Goal: Task Accomplishment & Management: Use online tool/utility

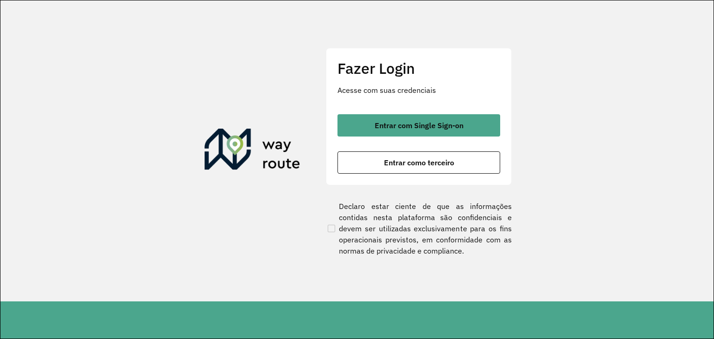
click at [392, 163] on span "Entrar como terceiro" at bounding box center [419, 162] width 70 height 7
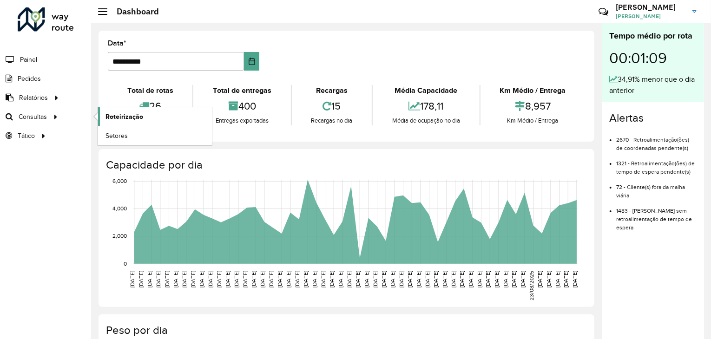
click at [126, 114] on span "Roteirização" at bounding box center [125, 117] width 38 height 10
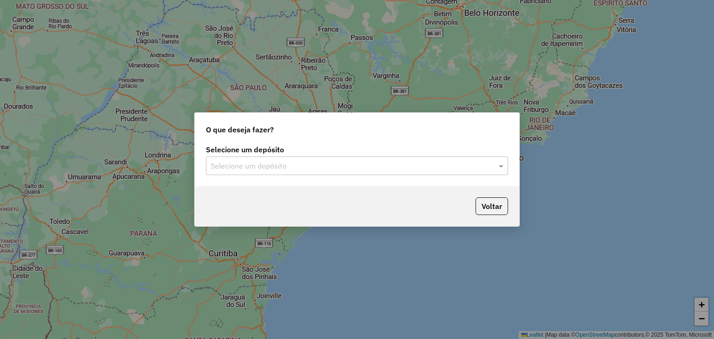
click at [286, 167] on input "text" at bounding box center [348, 166] width 274 height 11
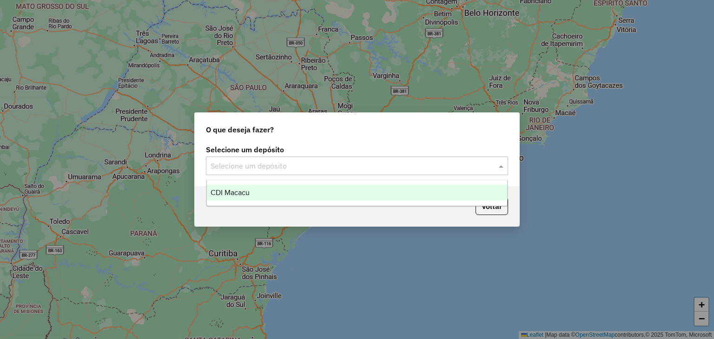
click at [285, 195] on div "CDI Macacu" at bounding box center [357, 193] width 301 height 16
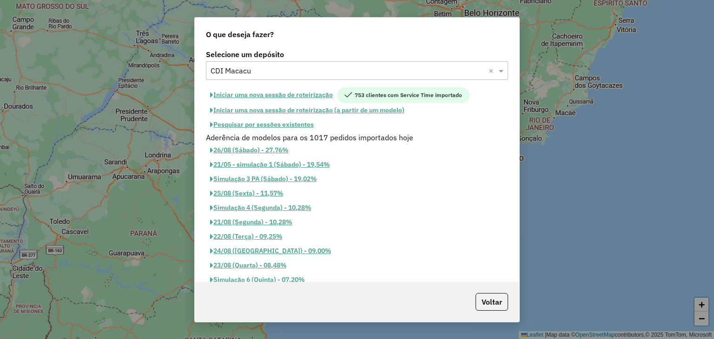
click at [287, 127] on button "Pesquisar por sessões existentes" at bounding box center [262, 125] width 112 height 14
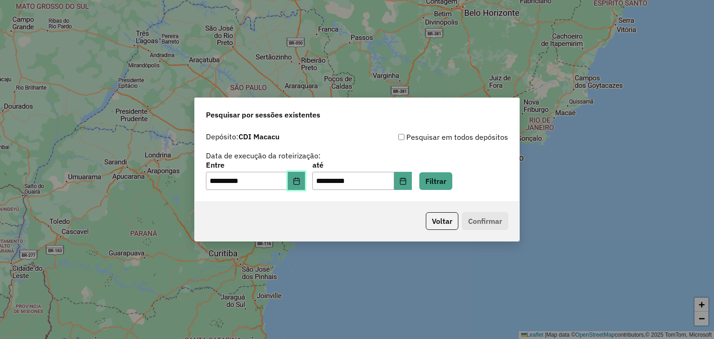
click at [300, 178] on icon "Choose Date" at bounding box center [296, 181] width 7 height 7
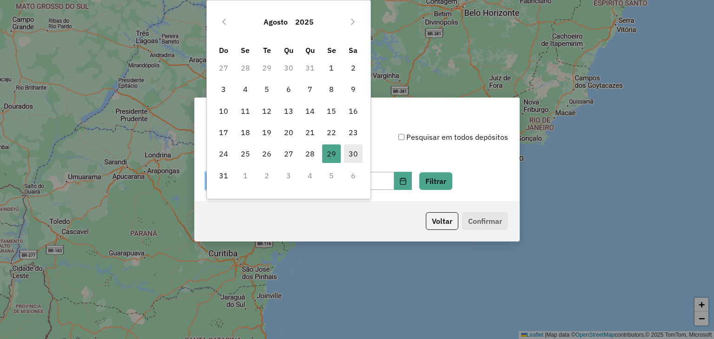
click at [357, 153] on span "30" at bounding box center [353, 154] width 19 height 19
type input "**********"
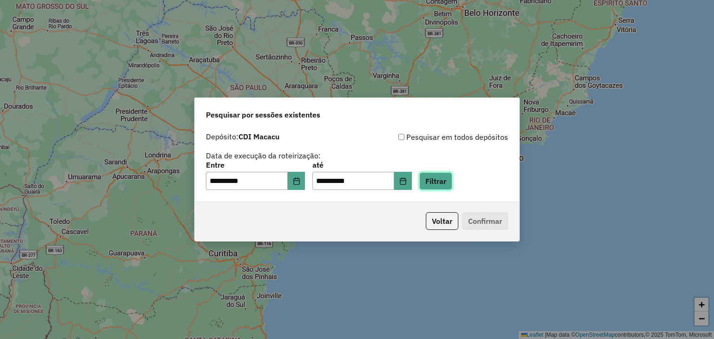
click at [441, 180] on button "Filtrar" at bounding box center [435, 181] width 33 height 18
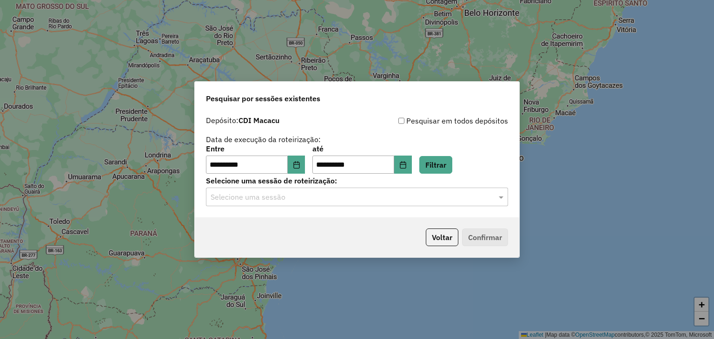
click at [282, 201] on input "text" at bounding box center [348, 197] width 274 height 11
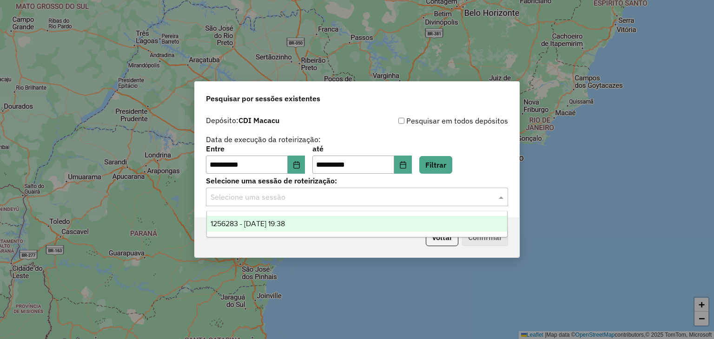
click at [301, 218] on div "1256283 - [DATE] 19:38" at bounding box center [357, 224] width 301 height 16
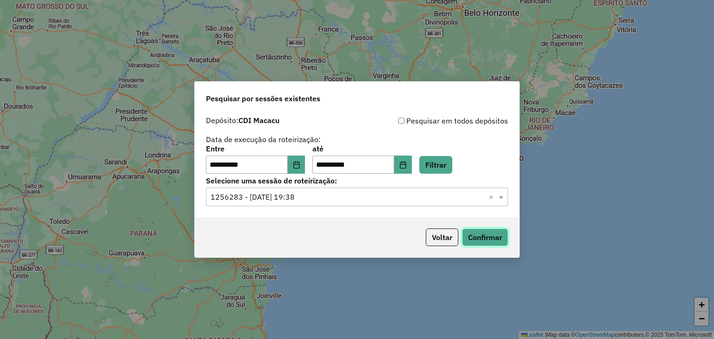
click at [497, 241] on button "Confirmar" at bounding box center [485, 238] width 46 height 18
click at [484, 235] on button "Confirmar" at bounding box center [485, 238] width 46 height 18
click at [443, 166] on button "Filtrar" at bounding box center [435, 165] width 33 height 18
click at [477, 235] on button "Confirmar" at bounding box center [485, 238] width 46 height 18
drag, startPoint x: 416, startPoint y: 333, endPoint x: 416, endPoint y: 338, distance: 5.6
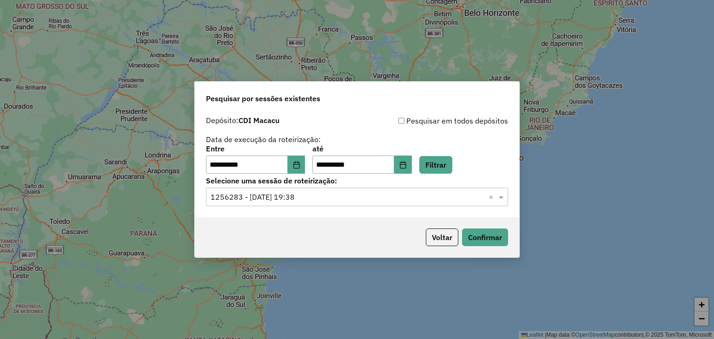
click at [416, 333] on div "**********" at bounding box center [357, 169] width 714 height 339
click at [495, 237] on button "Confirmar" at bounding box center [485, 238] width 46 height 18
click at [491, 239] on button "Confirmar" at bounding box center [485, 238] width 46 height 18
click at [476, 237] on button "Confirmar" at bounding box center [485, 238] width 46 height 18
click at [484, 239] on button "Confirmar" at bounding box center [485, 238] width 46 height 18
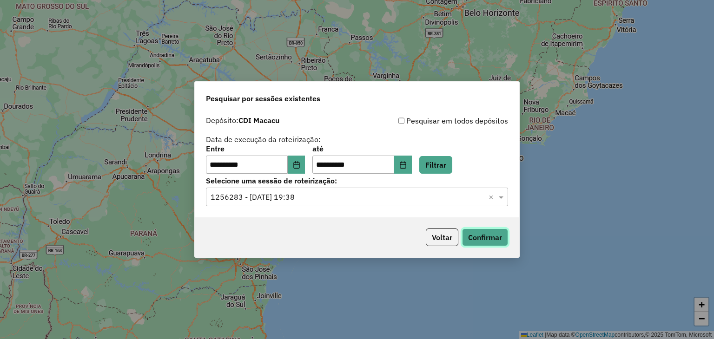
click at [487, 233] on button "Confirmar" at bounding box center [485, 238] width 46 height 18
click at [489, 232] on button "Confirmar" at bounding box center [485, 238] width 46 height 18
click at [483, 233] on button "Confirmar" at bounding box center [485, 238] width 46 height 18
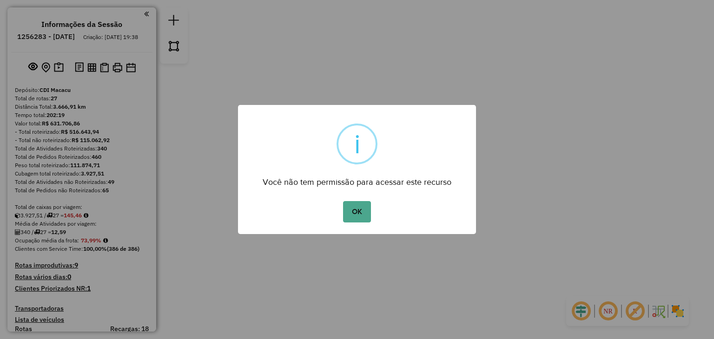
click at [705, 140] on div "× i Você não tem permissão para acessar este recurso OK No Cancel" at bounding box center [357, 169] width 714 height 339
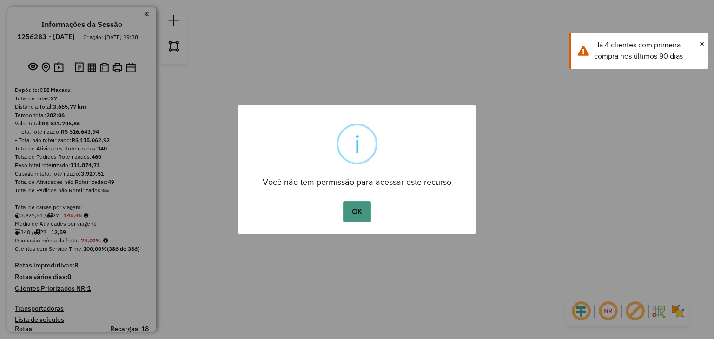
click at [362, 206] on button "OK" at bounding box center [356, 211] width 27 height 21
click at [361, 237] on div "× i Você não tem permissão para acessar este recurso OK No Cancel" at bounding box center [357, 169] width 714 height 339
click at [357, 205] on button "OK" at bounding box center [356, 211] width 27 height 21
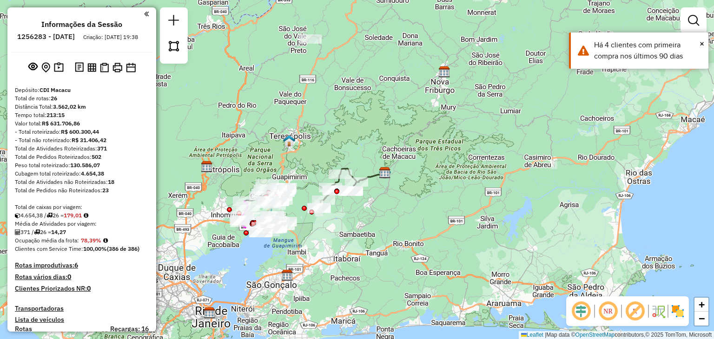
drag, startPoint x: 346, startPoint y: 251, endPoint x: 374, endPoint y: 249, distance: 28.0
click at [374, 249] on div "Janela de atendimento Grade de atendimento Capacidade Transportadoras Veículos …" at bounding box center [357, 169] width 714 height 339
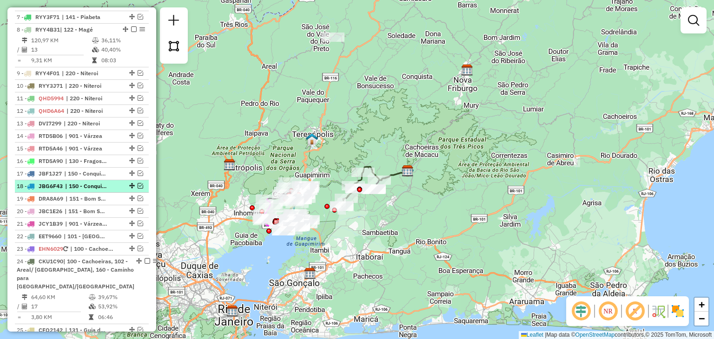
scroll to position [651, 0]
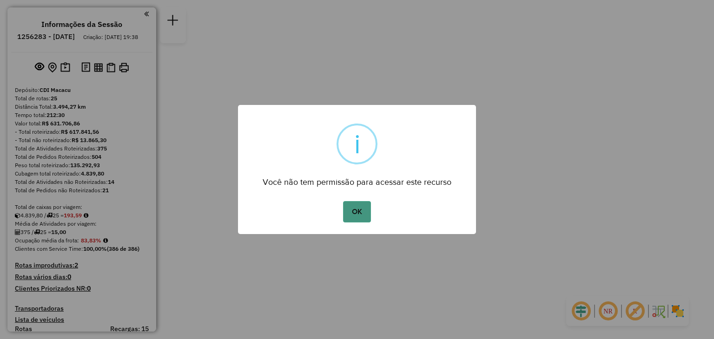
click at [359, 212] on button "OK" at bounding box center [356, 211] width 27 height 21
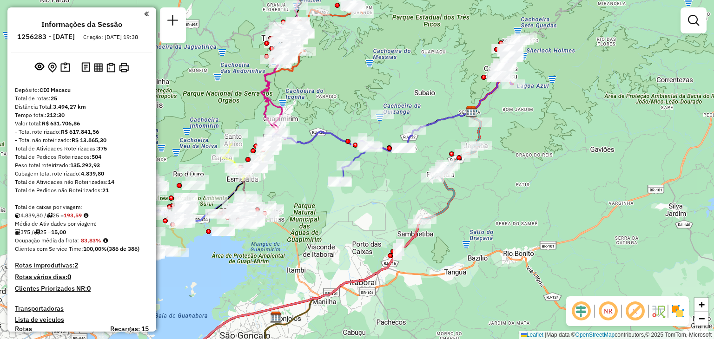
drag, startPoint x: 316, startPoint y: 255, endPoint x: 387, endPoint y: 266, distance: 72.0
click at [387, 266] on div "Janela de atendimento Grade de atendimento Capacidade Transportadoras Veículos …" at bounding box center [357, 169] width 714 height 339
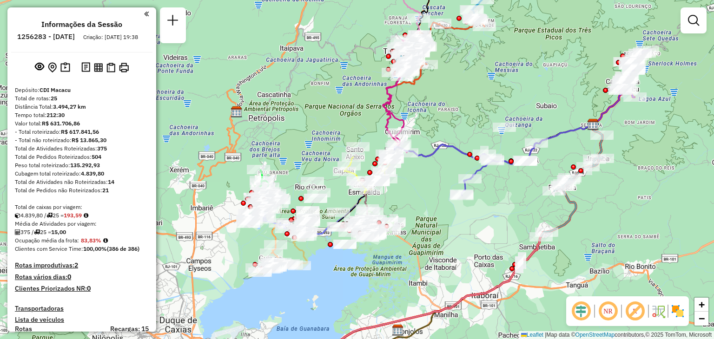
drag, startPoint x: 364, startPoint y: 265, endPoint x: 404, endPoint y: 269, distance: 40.1
click at [404, 269] on div "Janela de atendimento Grade de atendimento Capacidade Transportadoras Veículos …" at bounding box center [357, 169] width 714 height 339
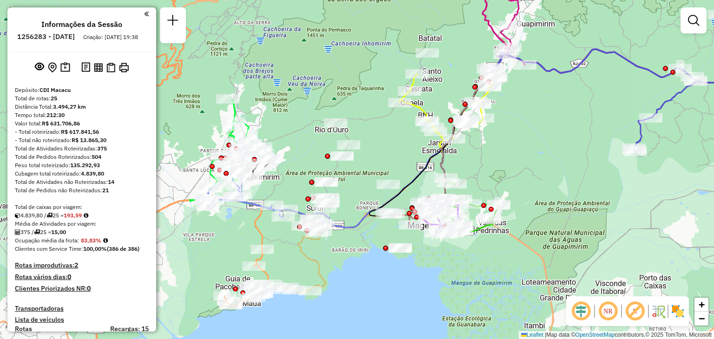
drag, startPoint x: 403, startPoint y: 292, endPoint x: 373, endPoint y: 137, distance: 158.7
click at [373, 137] on div "Janela de atendimento Grade de atendimento Capacidade Transportadoras Veículos …" at bounding box center [357, 169] width 714 height 339
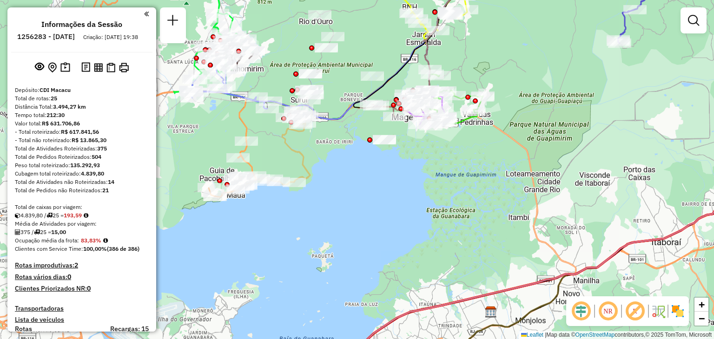
drag, startPoint x: 504, startPoint y: 269, endPoint x: 422, endPoint y: 71, distance: 214.1
click at [422, 71] on div "Janela de atendimento Grade de atendimento Capacidade Transportadoras Veículos …" at bounding box center [357, 169] width 714 height 339
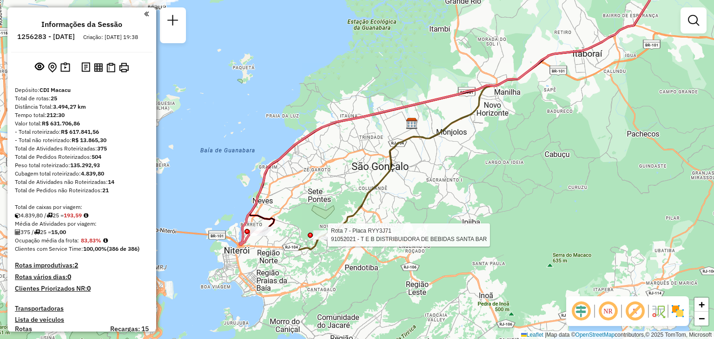
select select "**********"
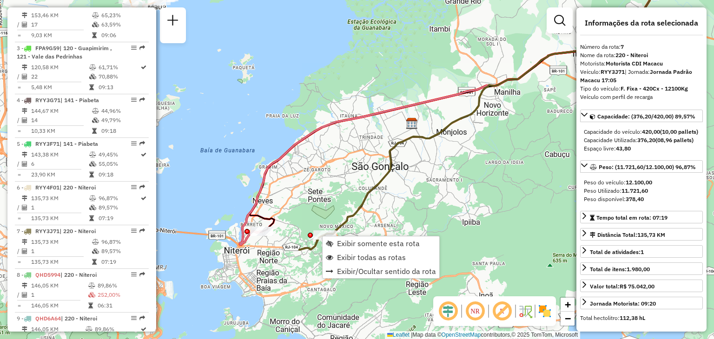
scroll to position [643, 0]
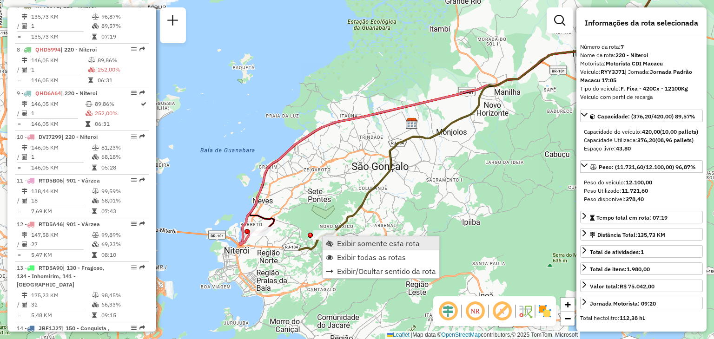
click at [337, 239] on link "Exibir somente esta rota" at bounding box center [381, 244] width 117 height 14
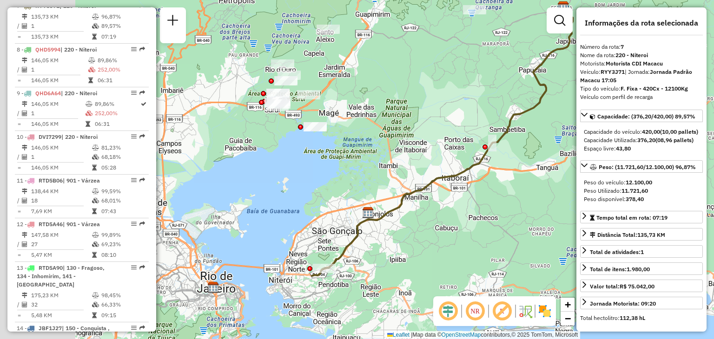
drag, startPoint x: 271, startPoint y: 262, endPoint x: 398, endPoint y: 204, distance: 140.0
click at [398, 204] on icon at bounding box center [442, 141] width 261 height 269
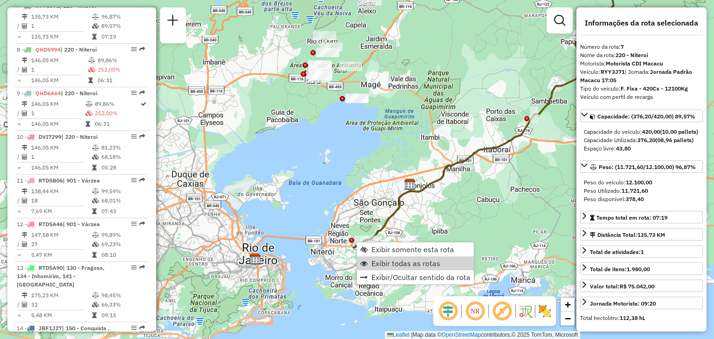
click at [385, 260] on span "Exibir todas as rotas" at bounding box center [405, 263] width 69 height 7
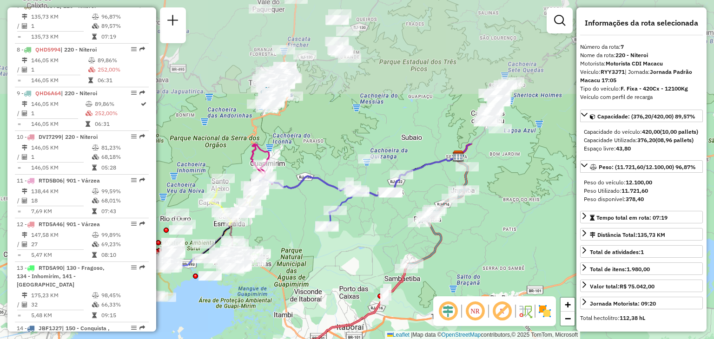
drag, startPoint x: 399, startPoint y: 180, endPoint x: 312, endPoint y: 302, distance: 149.3
click at [312, 302] on div "Janela de atendimento Grade de atendimento Capacidade Transportadoras Veículos …" at bounding box center [357, 169] width 714 height 339
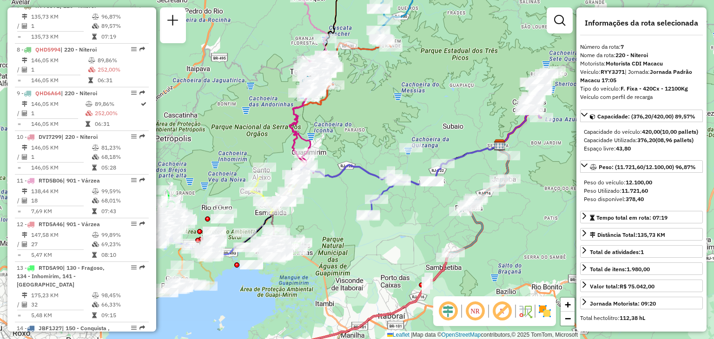
drag, startPoint x: 335, startPoint y: 291, endPoint x: 376, endPoint y: 279, distance: 42.9
click at [376, 279] on div "Janela de atendimento Grade de atendimento Capacidade Transportadoras Veículos …" at bounding box center [357, 169] width 714 height 339
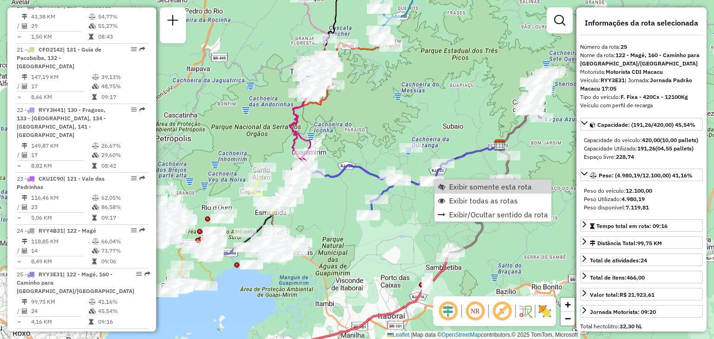
scroll to position [1528, 0]
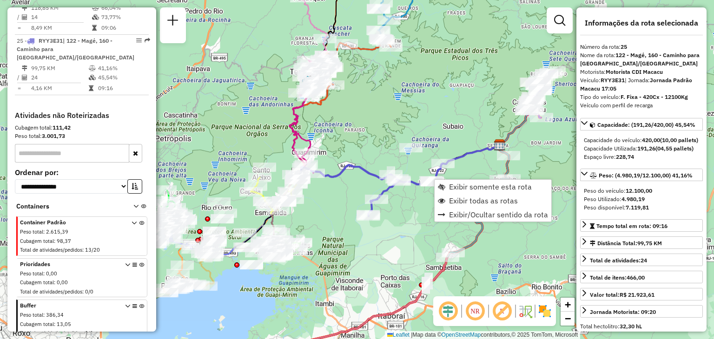
click at [407, 235] on div "Janela de atendimento Grade de atendimento Capacidade Transportadoras Veículos …" at bounding box center [357, 169] width 714 height 339
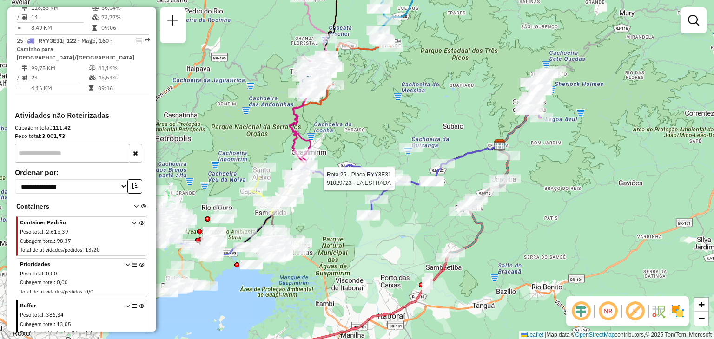
select select "**********"
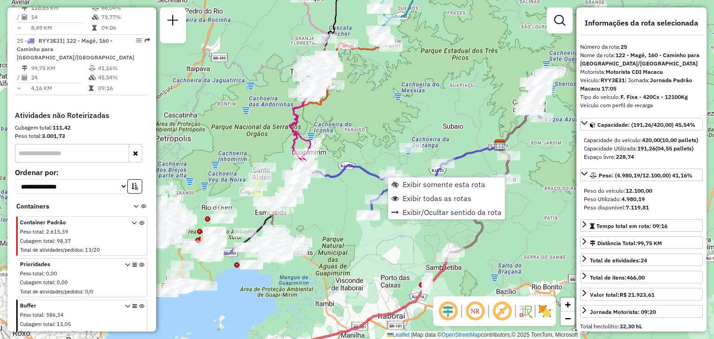
click at [470, 130] on div "Janela de atendimento Grade de atendimento Capacidade Transportadoras Veículos …" at bounding box center [357, 169] width 714 height 339
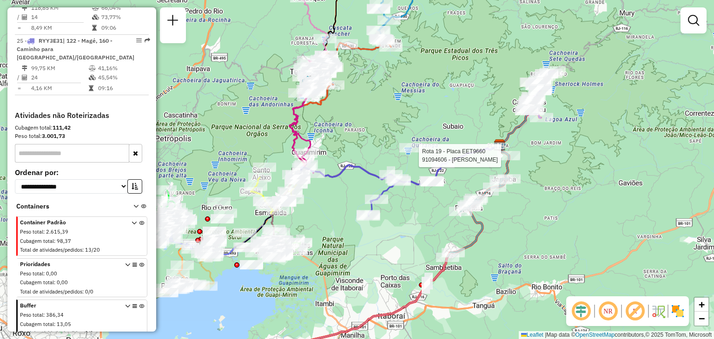
select select "**********"
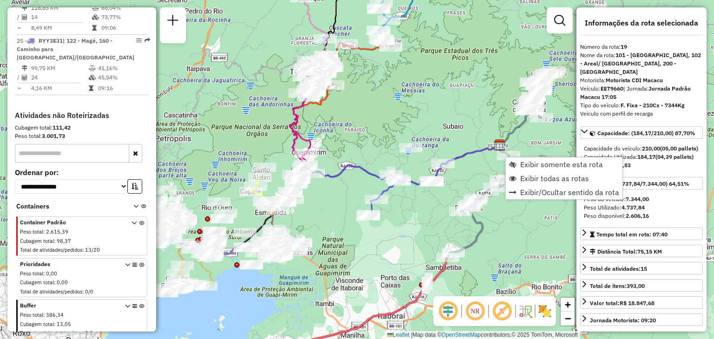
scroll to position [1216, 0]
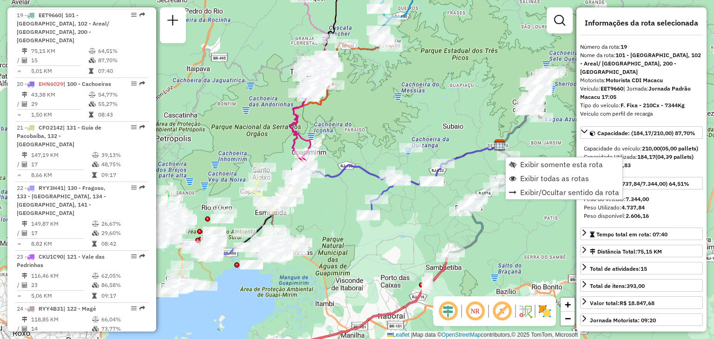
click at [471, 121] on div "Janela de atendimento Grade de atendimento Capacidade Transportadoras Veículos …" at bounding box center [357, 169] width 714 height 339
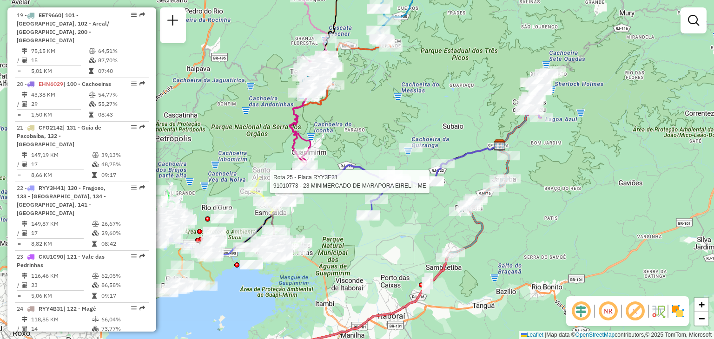
select select "**********"
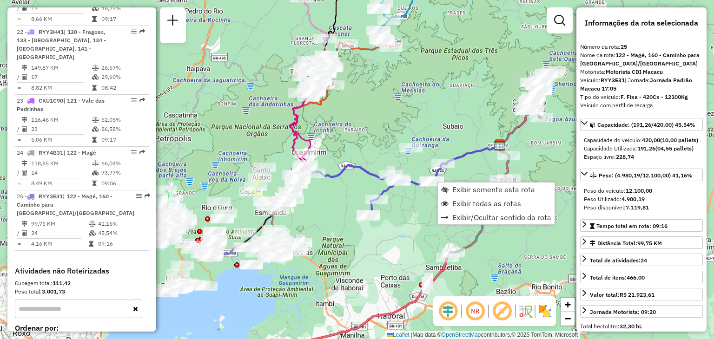
scroll to position [1528, 0]
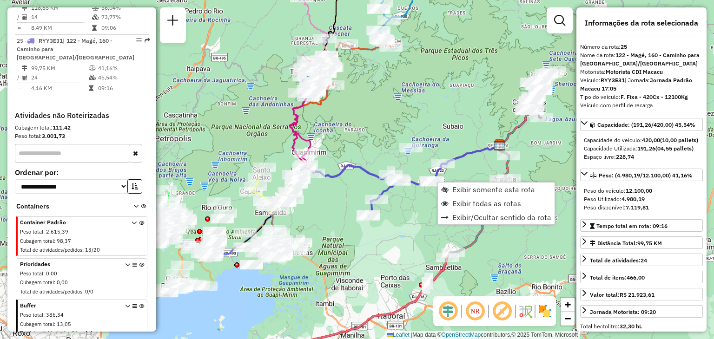
click at [438, 135] on div "Janela de atendimento Grade de atendimento Capacidade Transportadoras Veículos …" at bounding box center [357, 169] width 714 height 339
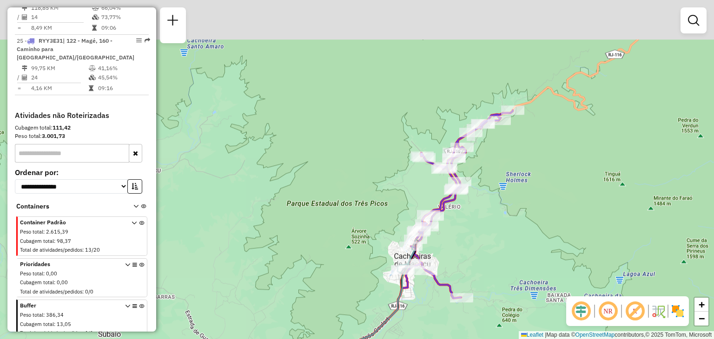
drag, startPoint x: 569, startPoint y: 76, endPoint x: 528, endPoint y: 190, distance: 121.6
click at [528, 190] on div "Janela de atendimento Grade de atendimento Capacidade Transportadoras Veículos …" at bounding box center [357, 169] width 714 height 339
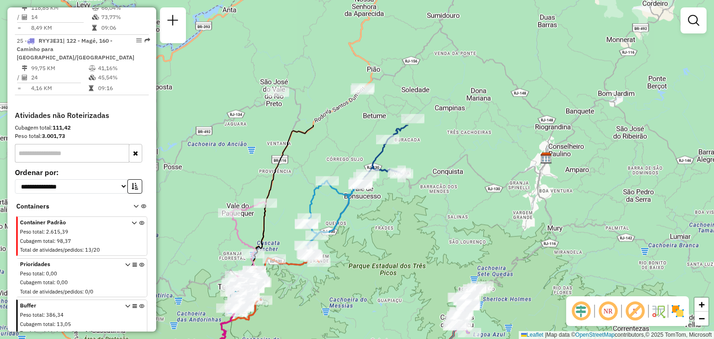
drag, startPoint x: 525, startPoint y: 227, endPoint x: 560, endPoint y: 239, distance: 37.1
click at [560, 240] on div "Janela de atendimento Grade de atendimento Capacidade Transportadoras Veículos …" at bounding box center [357, 169] width 714 height 339
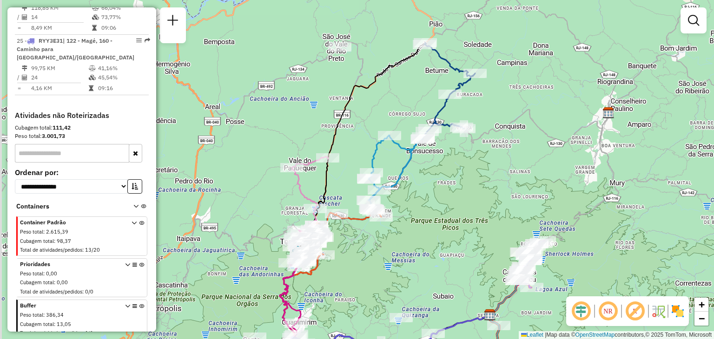
drag, startPoint x: 407, startPoint y: 230, endPoint x: 491, endPoint y: 124, distance: 135.7
click at [487, 129] on div "Rota 16 - Placa DRA8A69 08551015 - MERC. VARGEM GRANDE Janela de atendimento Gr…" at bounding box center [357, 169] width 714 height 339
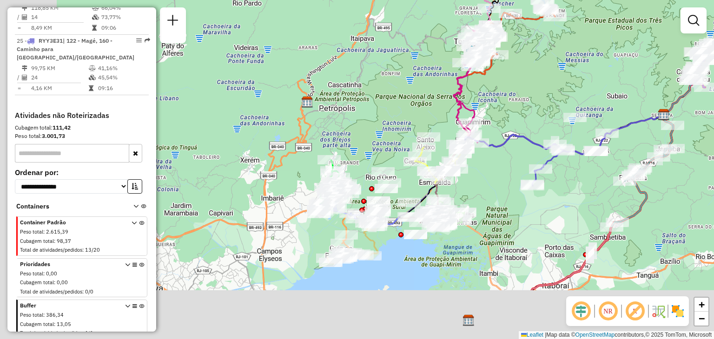
drag, startPoint x: 433, startPoint y: 293, endPoint x: 502, endPoint y: 224, distance: 98.0
click at [510, 210] on div "Janela de atendimento Grade de atendimento Capacidade Transportadoras Veículos …" at bounding box center [357, 169] width 714 height 339
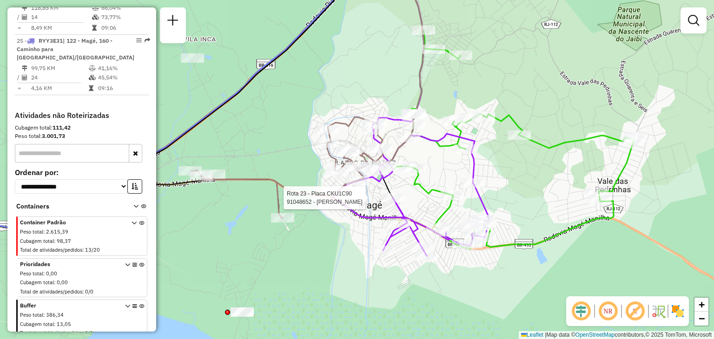
select select "**********"
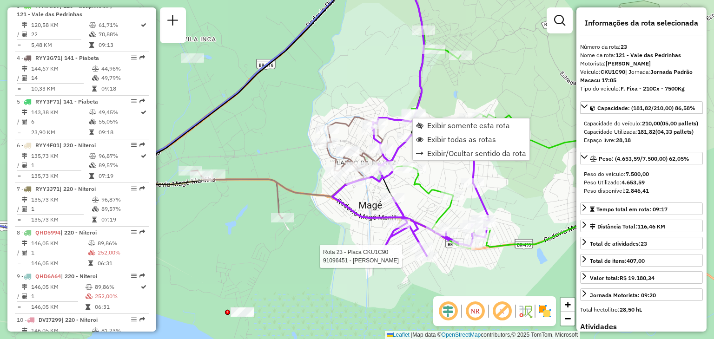
scroll to position [1432, 0]
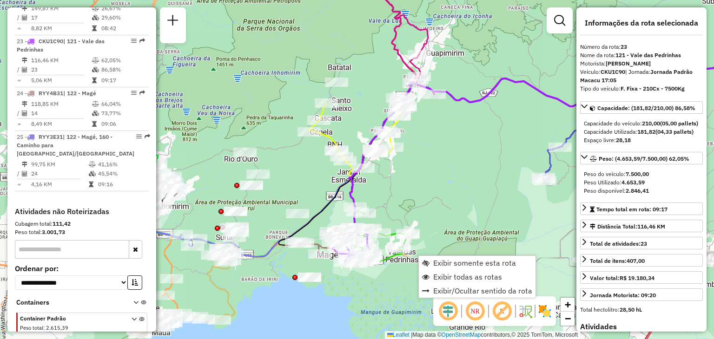
drag, startPoint x: 294, startPoint y: 159, endPoint x: 320, endPoint y: 147, distance: 28.8
click at [294, 158] on div "Rota 1 - Placa EAF4733 91007506 - COSME FERNANDES CASS Rota 1 - Placa EAF4733 9…" at bounding box center [357, 169] width 714 height 339
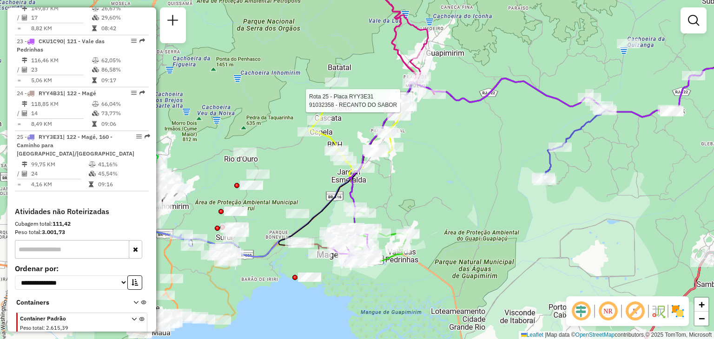
select select "**********"
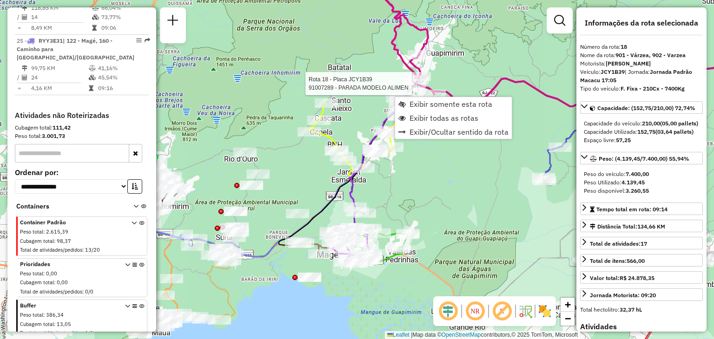
scroll to position [1164, 0]
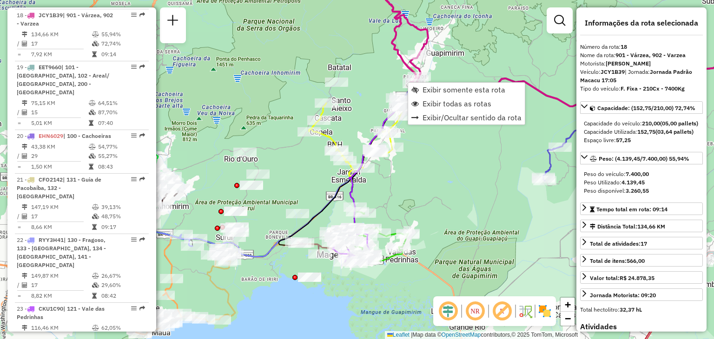
click at [378, 59] on div "Janela de atendimento Grade de atendimento Capacidade Transportadoras Veículos …" at bounding box center [357, 169] width 714 height 339
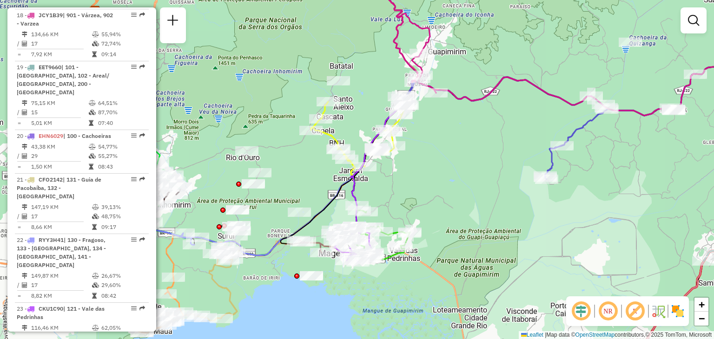
drag, startPoint x: 232, startPoint y: 122, endPoint x: 399, endPoint y: 81, distance: 171.3
click at [399, 81] on div "Janela de atendimento Grade de atendimento Capacidade Transportadoras Veículos …" at bounding box center [357, 169] width 714 height 339
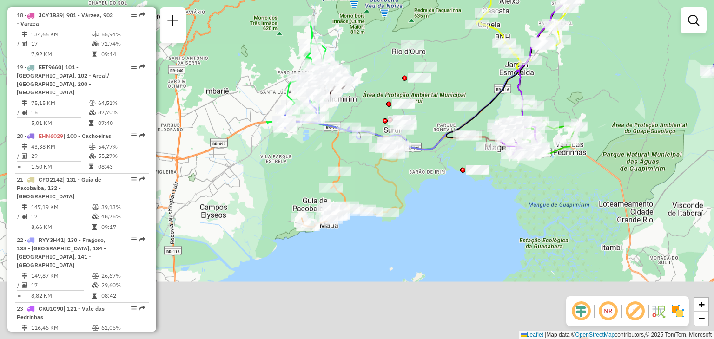
drag, startPoint x: 425, startPoint y: 192, endPoint x: 427, endPoint y: 169, distance: 23.8
click at [427, 169] on div "Janela de atendimento Grade de atendimento Capacidade Transportadoras Veículos …" at bounding box center [357, 169] width 714 height 339
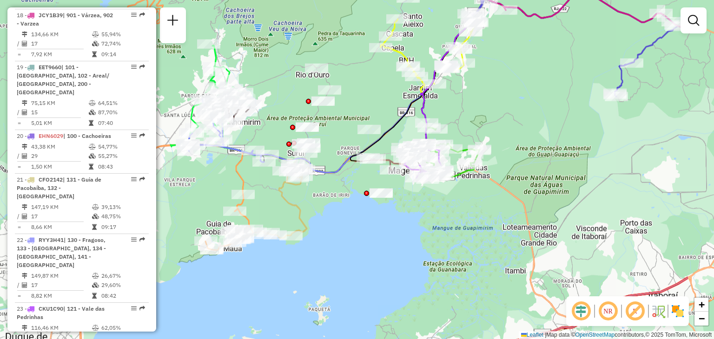
drag, startPoint x: 478, startPoint y: 78, endPoint x: 262, endPoint y: 59, distance: 216.6
click at [260, 15] on div "Janela de atendimento Grade de atendimento Capacidade Transportadoras Veículos …" at bounding box center [357, 169] width 714 height 339
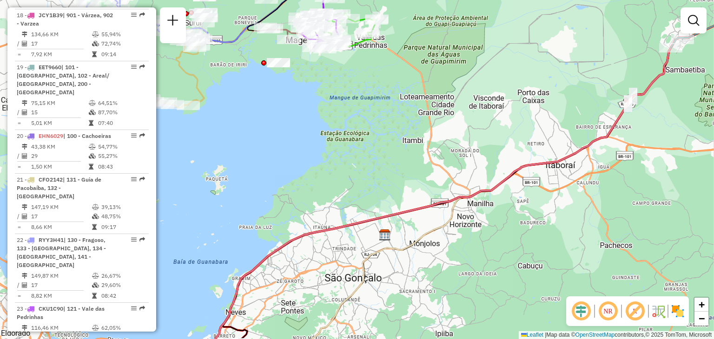
drag, startPoint x: 280, startPoint y: 266, endPoint x: 400, endPoint y: 51, distance: 246.4
click at [400, 51] on icon at bounding box center [478, 143] width 526 height 407
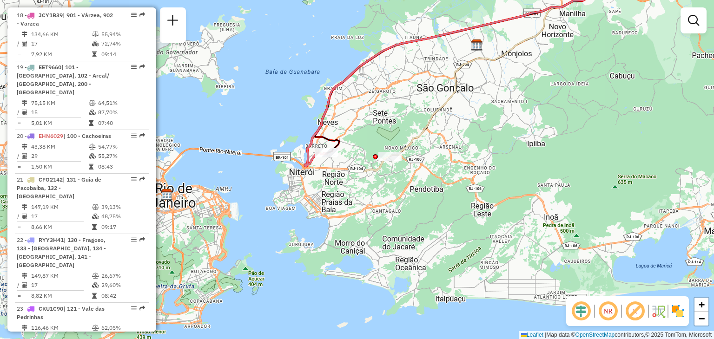
drag, startPoint x: 430, startPoint y: 90, endPoint x: 394, endPoint y: 227, distance: 142.1
click at [395, 226] on div "Janela de atendimento Grade de atendimento Capacidade Transportadoras Veículos …" at bounding box center [357, 169] width 714 height 339
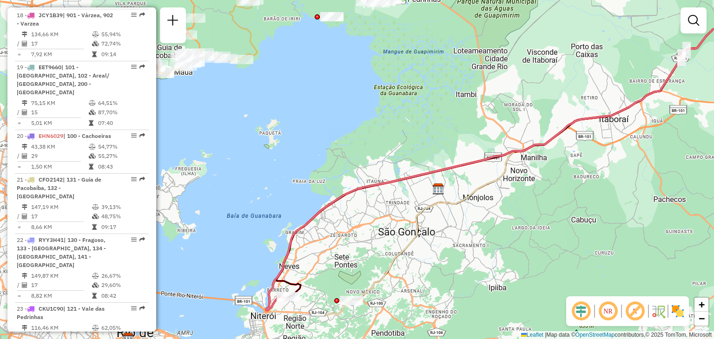
drag, startPoint x: 399, startPoint y: 278, endPoint x: 383, endPoint y: 323, distance: 48.2
click at [384, 321] on div "Janela de atendimento Grade de atendimento Capacidade Transportadoras Veículos …" at bounding box center [357, 169] width 714 height 339
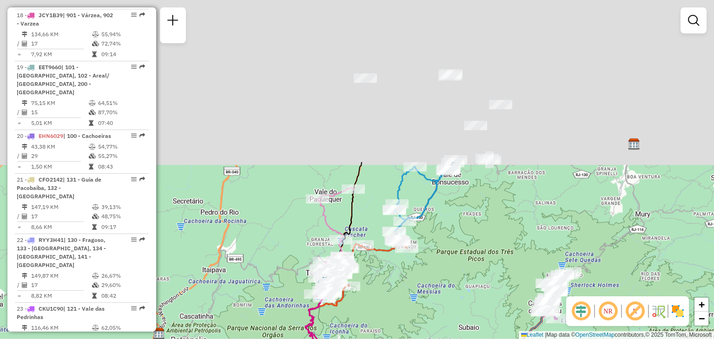
drag, startPoint x: 441, startPoint y: 133, endPoint x: 387, endPoint y: 346, distance: 219.8
click at [387, 339] on html "Aguarde... Pop-up bloqueado! Seu navegador bloqueou automáticamente a abertura …" at bounding box center [357, 169] width 714 height 339
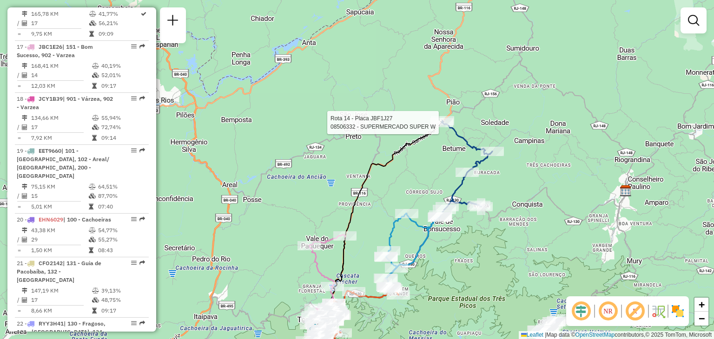
select select "**********"
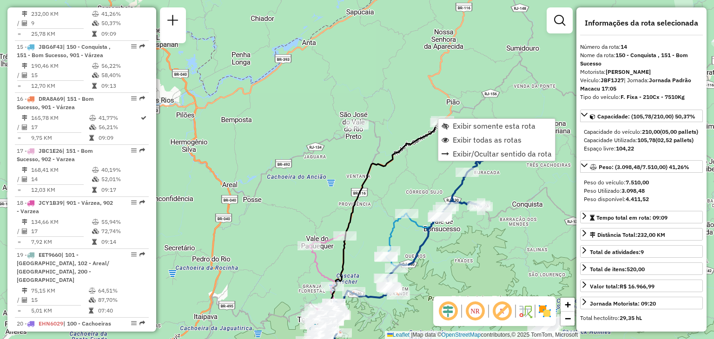
scroll to position [956, 0]
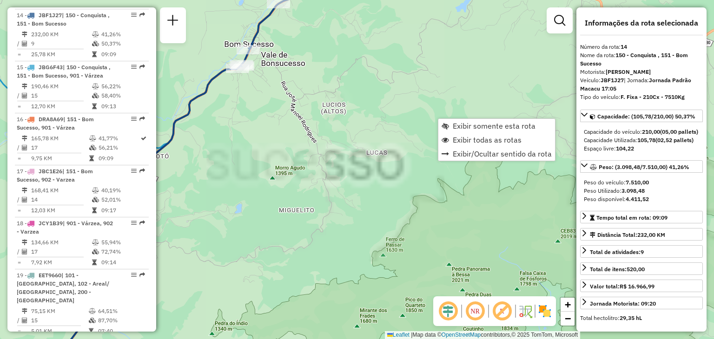
click at [309, 169] on div "Janela de atendimento Grade de atendimento Capacidade Transportadoras Veículos …" at bounding box center [357, 169] width 714 height 339
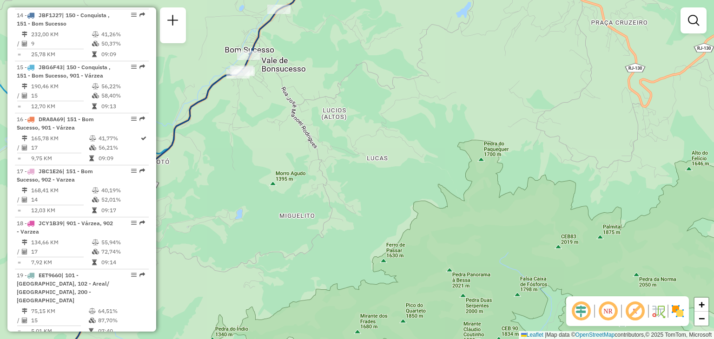
drag, startPoint x: 310, startPoint y: 75, endPoint x: 344, endPoint y: 218, distance: 146.7
click at [346, 219] on div "Janela de atendimento Grade de atendimento Capacidade Transportadoras Veículos …" at bounding box center [357, 169] width 714 height 339
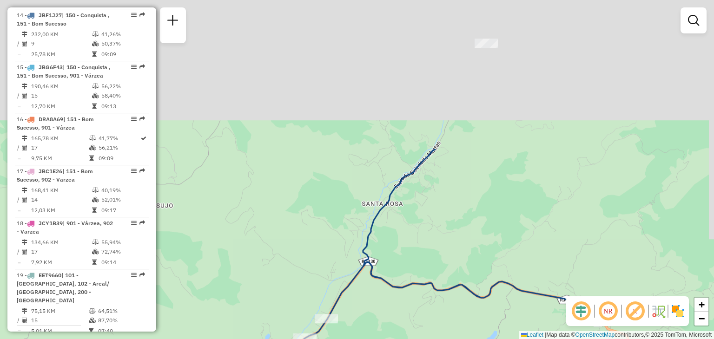
drag, startPoint x: 457, startPoint y: 219, endPoint x: 454, endPoint y: 286, distance: 67.0
click at [454, 286] on div "Janela de atendimento Grade de atendimento Capacidade Transportadoras Veículos …" at bounding box center [357, 169] width 714 height 339
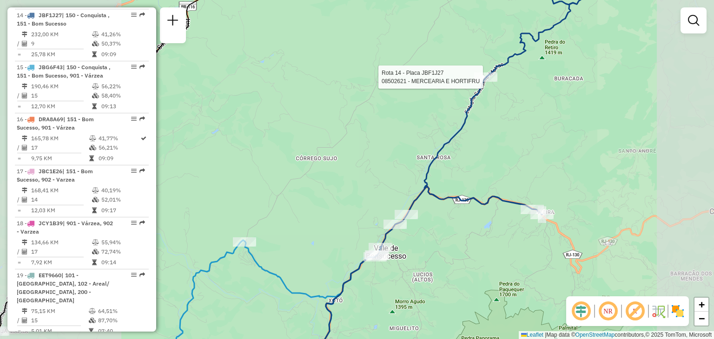
select select "**********"
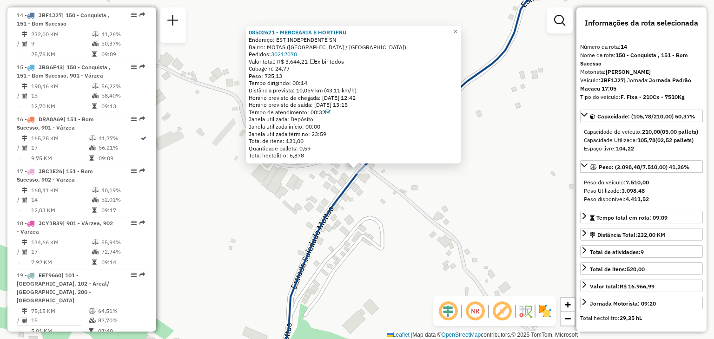
click at [421, 199] on div "08502621 - MERCEARIA E HORTIFRU Endereço: EST INDEPENDENTE SN Bairro: MOTAS (TE…" at bounding box center [357, 169] width 714 height 339
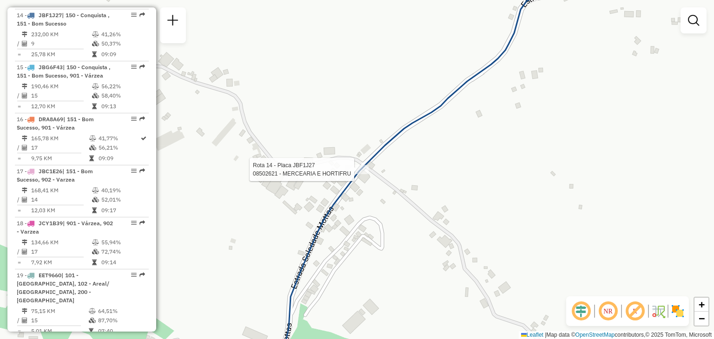
click at [363, 174] on div at bounding box center [356, 169] width 23 height 9
select select "**********"
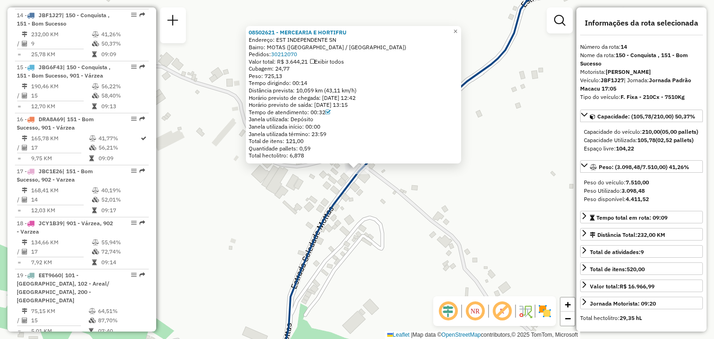
click at [379, 222] on div "Rota 14 - Placa JBF1J27 08502621 - MERCEARIA E HORTIFRU 08502621 - MERCEARIA E …" at bounding box center [357, 169] width 714 height 339
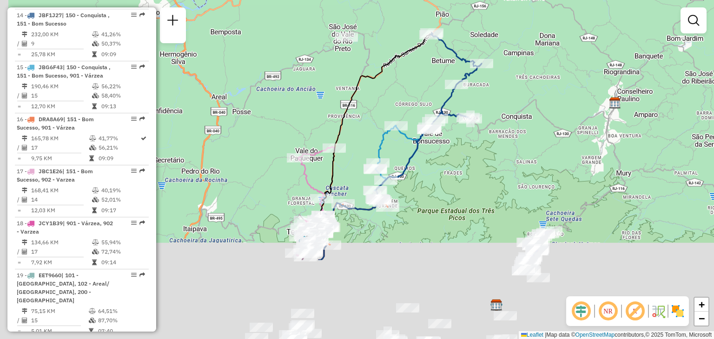
drag, startPoint x: 390, startPoint y: 281, endPoint x: 440, endPoint y: 166, distance: 125.8
click at [444, 162] on div "Janela de atendimento Grade de atendimento Capacidade Transportadoras Veículos …" at bounding box center [357, 169] width 714 height 339
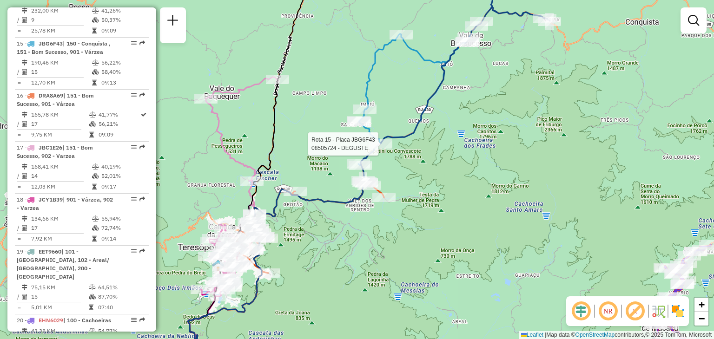
select select "**********"
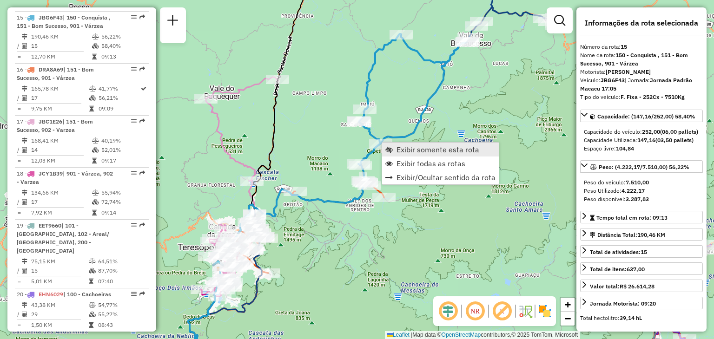
scroll to position [1008, 0]
click at [398, 151] on span "Exibir somente esta rota" at bounding box center [438, 149] width 83 height 7
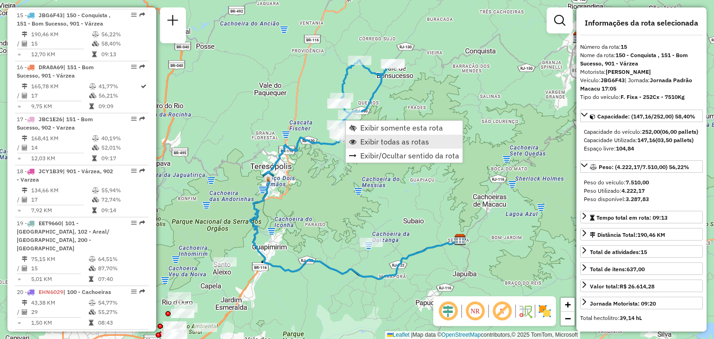
click at [359, 140] on link "Exibir todas as rotas" at bounding box center [404, 142] width 117 height 14
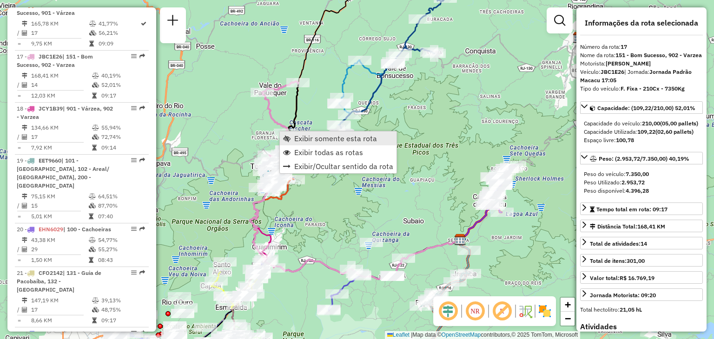
scroll to position [1112, 0]
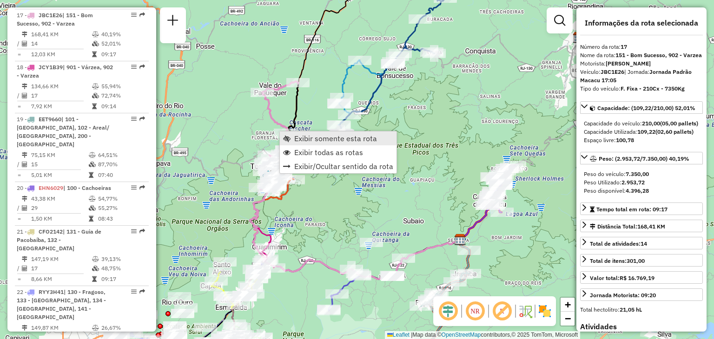
click at [300, 137] on span "Exibir somente esta rota" at bounding box center [335, 138] width 83 height 7
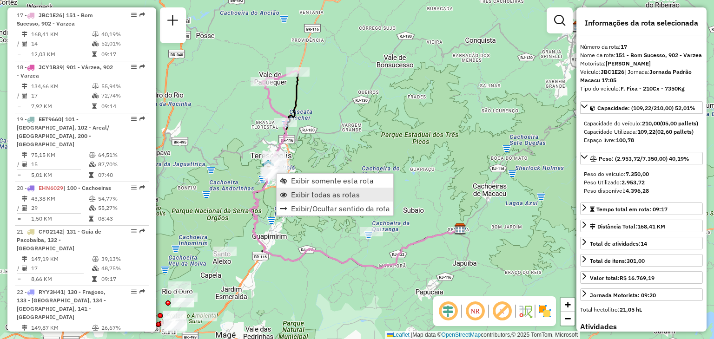
click at [294, 195] on span "Exibir todas as rotas" at bounding box center [325, 194] width 69 height 7
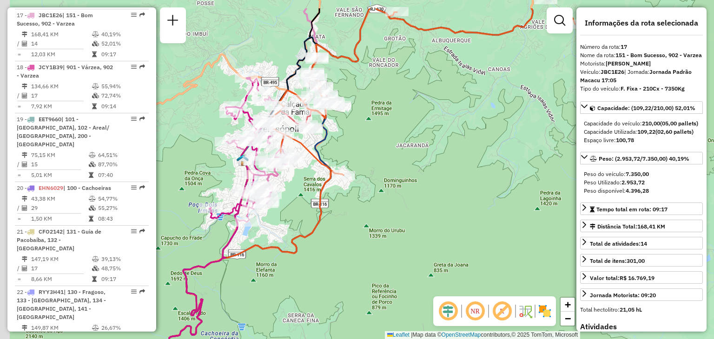
drag, startPoint x: 287, startPoint y: 103, endPoint x: 347, endPoint y: 151, distance: 76.4
click at [346, 151] on div "Janela de atendimento Grade de atendimento Capacidade Transportadoras Veículos …" at bounding box center [357, 169] width 714 height 339
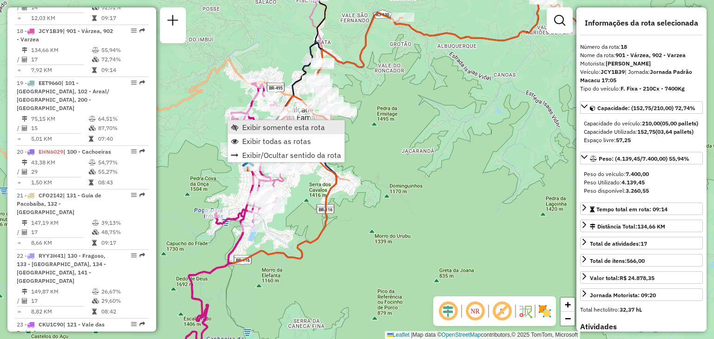
scroll to position [1164, 0]
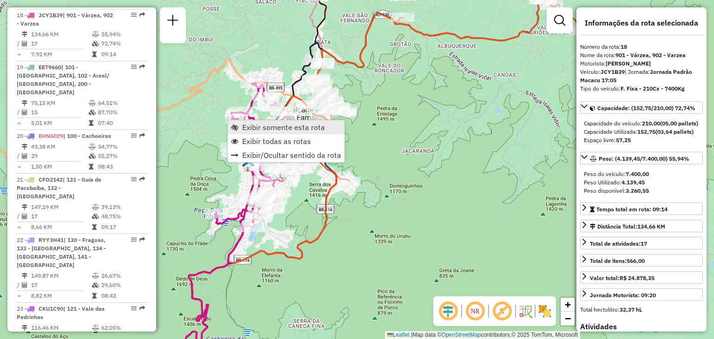
click at [256, 124] on span "Exibir somente esta rota" at bounding box center [283, 127] width 83 height 7
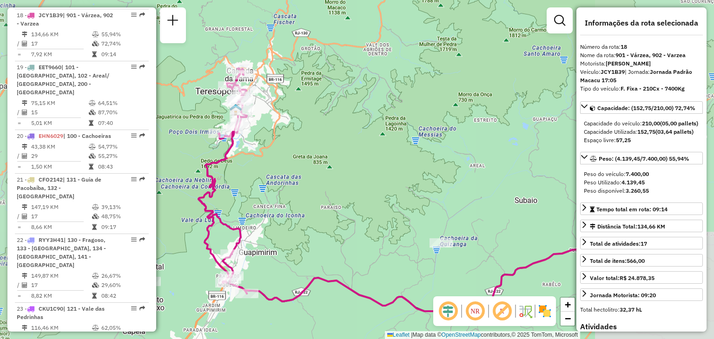
drag, startPoint x: 272, startPoint y: 187, endPoint x: 316, endPoint y: 174, distance: 46.5
click at [354, 241] on div "Janela de atendimento Grade de atendimento Capacidade Transportadoras Veículos …" at bounding box center [357, 169] width 714 height 339
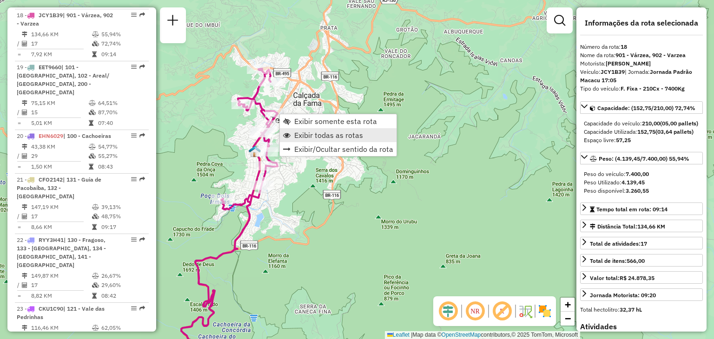
click at [300, 132] on span "Exibir todas as rotas" at bounding box center [328, 135] width 69 height 7
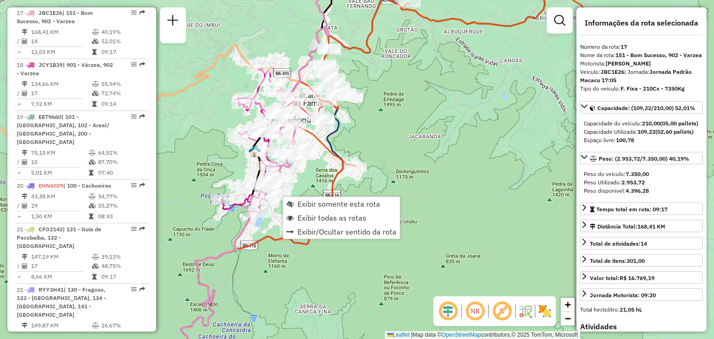
scroll to position [1112, 0]
click at [235, 227] on div "Janela de atendimento Grade de atendimento Capacidade Transportadoras Veículos …" at bounding box center [357, 169] width 714 height 339
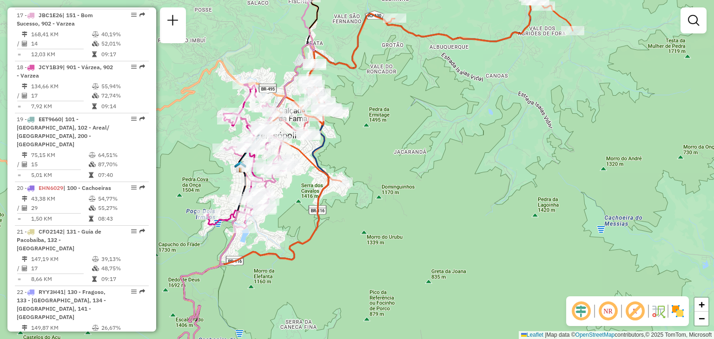
drag, startPoint x: 482, startPoint y: 155, endPoint x: 365, endPoint y: 336, distance: 215.5
click at [365, 336] on div "Janela de atendimento Grade de atendimento Capacidade Transportadoras Veículos …" at bounding box center [357, 169] width 714 height 339
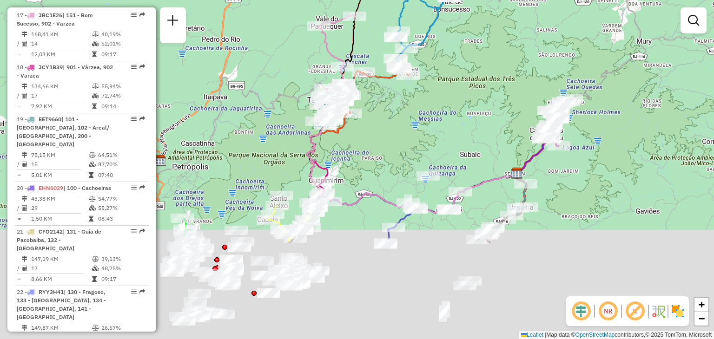
drag, startPoint x: 497, startPoint y: 226, endPoint x: 478, endPoint y: 80, distance: 146.2
click at [478, 82] on div "Janela de atendimento Grade de atendimento Capacidade Transportadoras Veículos …" at bounding box center [357, 169] width 714 height 339
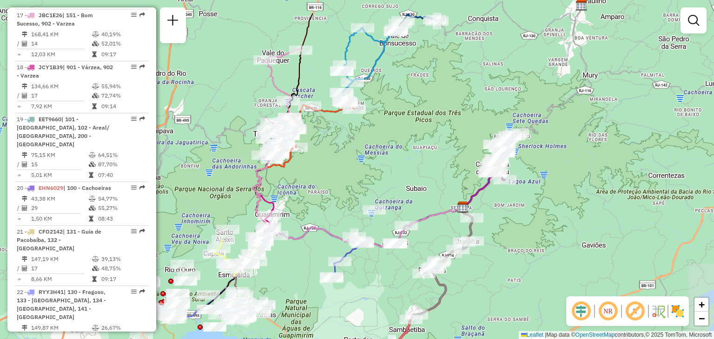
drag, startPoint x: 474, startPoint y: 109, endPoint x: 415, endPoint y: 149, distance: 71.7
click at [417, 148] on div "Janela de atendimento Grade de atendimento Capacidade Transportadoras Veículos …" at bounding box center [357, 169] width 714 height 339
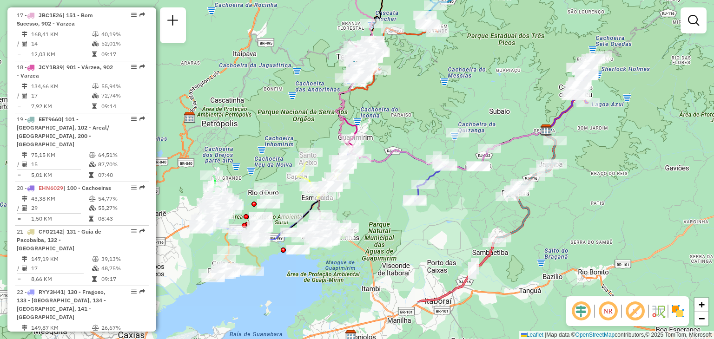
drag, startPoint x: 349, startPoint y: 172, endPoint x: 415, endPoint y: 126, distance: 80.5
click at [413, 112] on div "Janela de atendimento Grade de atendimento Capacidade Transportadoras Veículos …" at bounding box center [357, 169] width 714 height 339
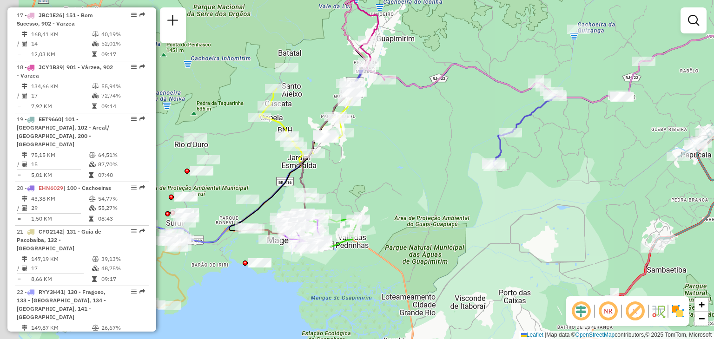
drag, startPoint x: 544, startPoint y: 261, endPoint x: 610, endPoint y: 186, distance: 99.5
click at [610, 186] on div "Janela de atendimento Grade de atendimento Capacidade Transportadoras Veículos …" at bounding box center [357, 169] width 714 height 339
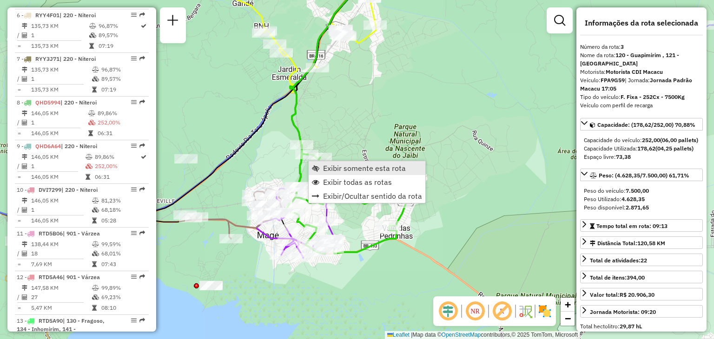
scroll to position [459, 0]
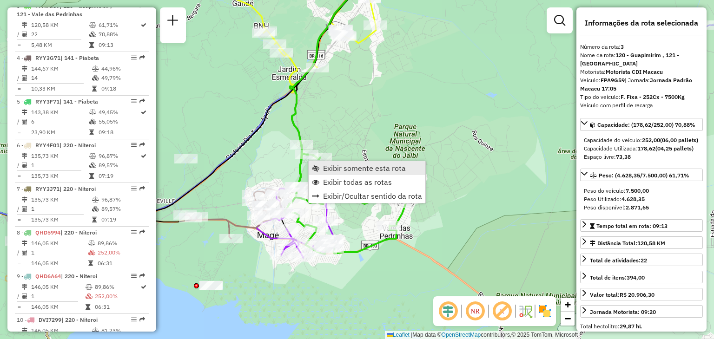
click at [340, 166] on span "Exibir somente esta rota" at bounding box center [364, 168] width 83 height 7
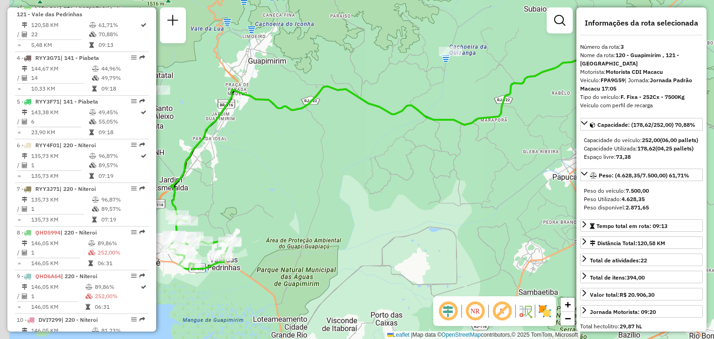
drag, startPoint x: 278, startPoint y: 209, endPoint x: 446, endPoint y: 169, distance: 172.9
click at [485, 147] on div "Janela de atendimento Grade de atendimento Capacidade Transportadoras Veículos …" at bounding box center [357, 169] width 714 height 339
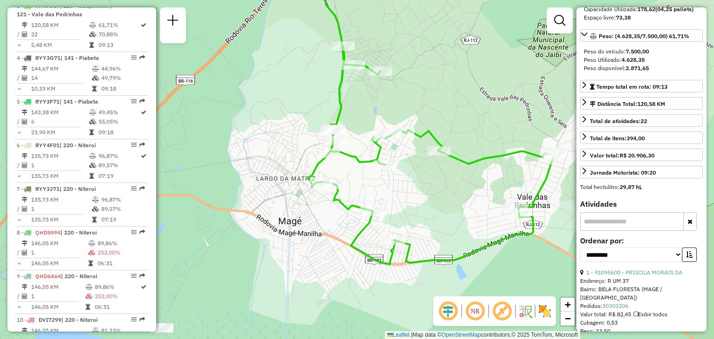
scroll to position [232, 0]
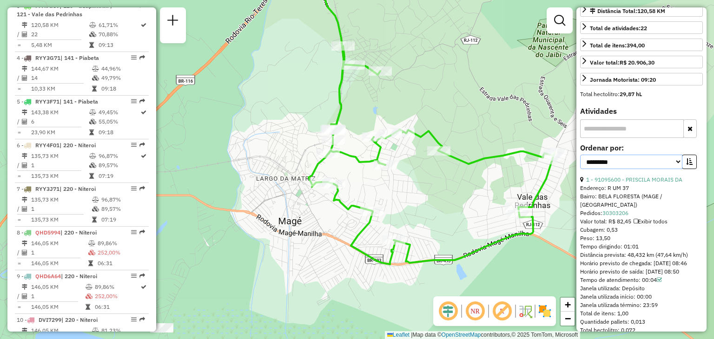
click at [648, 169] on select "**********" at bounding box center [631, 162] width 102 height 14
click at [638, 169] on select "**********" at bounding box center [631, 162] width 102 height 14
select select "*********"
click at [580, 169] on select "**********" at bounding box center [631, 162] width 102 height 14
click at [687, 165] on icon "button" at bounding box center [689, 162] width 7 height 7
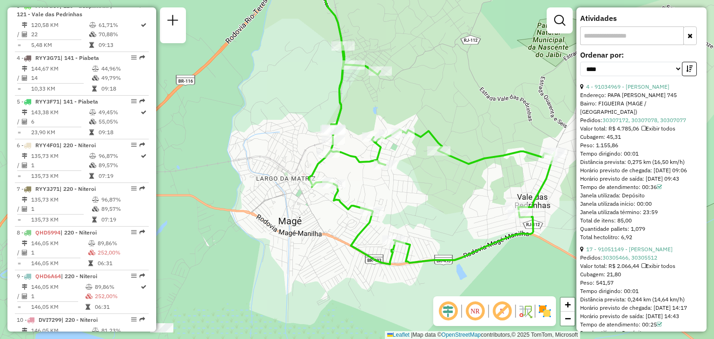
scroll to position [418, 0]
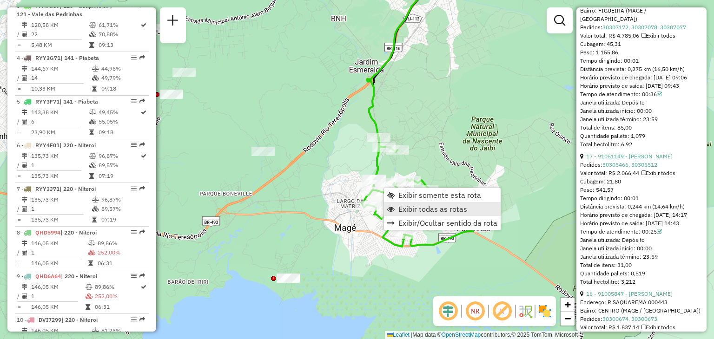
click at [409, 206] on span "Exibir todas as rotas" at bounding box center [432, 209] width 69 height 7
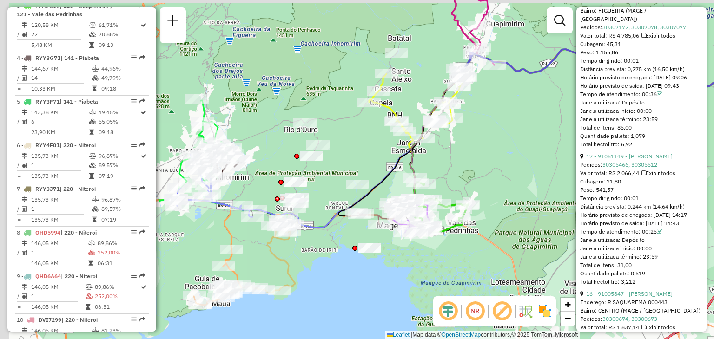
drag, startPoint x: 313, startPoint y: 229, endPoint x: 359, endPoint y: 228, distance: 46.1
click at [362, 227] on div "Janela de atendimento Grade de atendimento Capacidade Transportadoras Veículos …" at bounding box center [357, 169] width 714 height 339
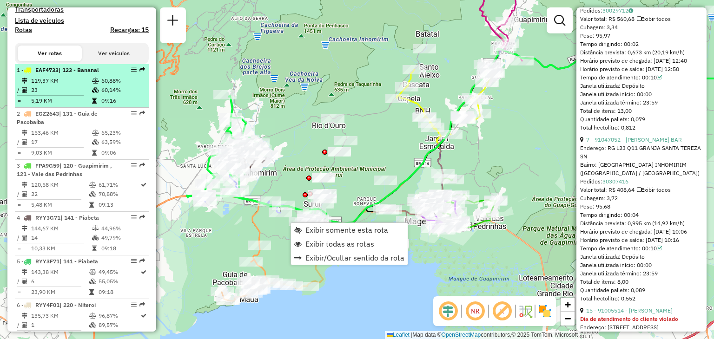
scroll to position [67, 0]
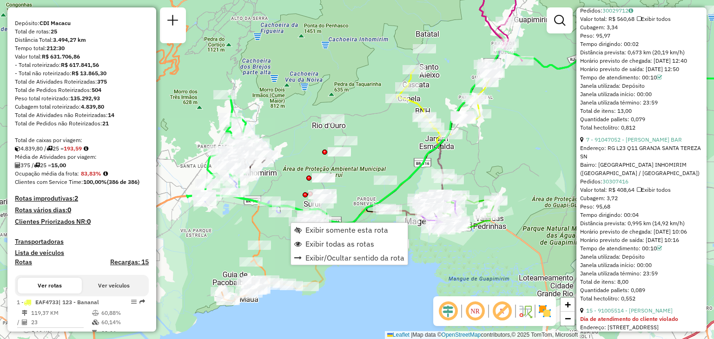
click at [525, 160] on div "Janela de atendimento Grade de atendimento Capacidade Transportadoras Veículos …" at bounding box center [357, 169] width 714 height 339
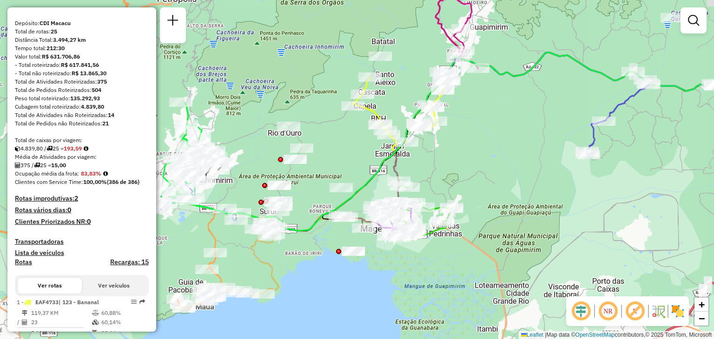
drag, startPoint x: 502, startPoint y: 160, endPoint x: 452, endPoint y: 169, distance: 50.6
click at [452, 169] on div "Janela de atendimento Grade de atendimento Capacidade Transportadoras Veículos …" at bounding box center [357, 169] width 714 height 339
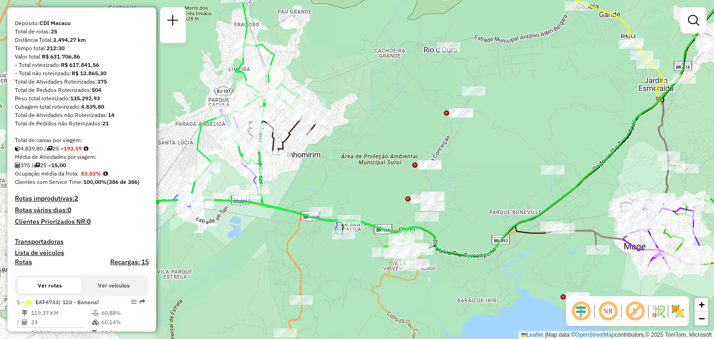
drag, startPoint x: 455, startPoint y: 58, endPoint x: 301, endPoint y: 315, distance: 299.0
click at [301, 315] on div "Janela de atendimento Grade de atendimento Capacidade Transportadoras Veículos …" at bounding box center [357, 169] width 714 height 339
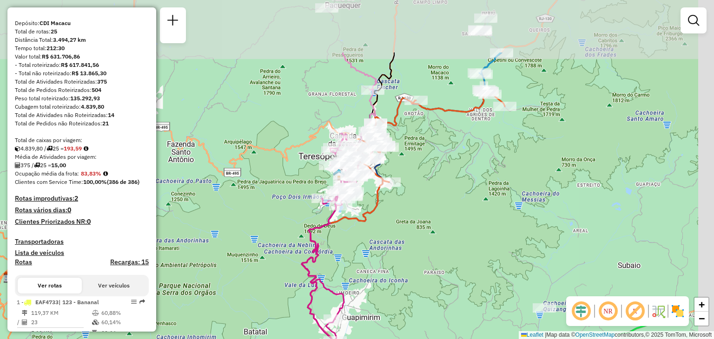
drag, startPoint x: 461, startPoint y: 235, endPoint x: 414, endPoint y: 272, distance: 60.0
click at [412, 273] on div "Janela de atendimento Grade de atendimento Capacidade Transportadoras Veículos …" at bounding box center [357, 169] width 714 height 339
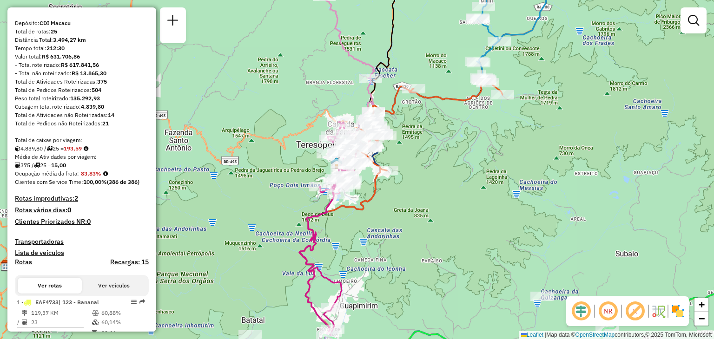
drag, startPoint x: 429, startPoint y: 275, endPoint x: 463, endPoint y: 61, distance: 216.2
click at [462, 63] on div "Janela de atendimento Grade de atendimento Capacidade Transportadoras Veículos …" at bounding box center [357, 169] width 714 height 339
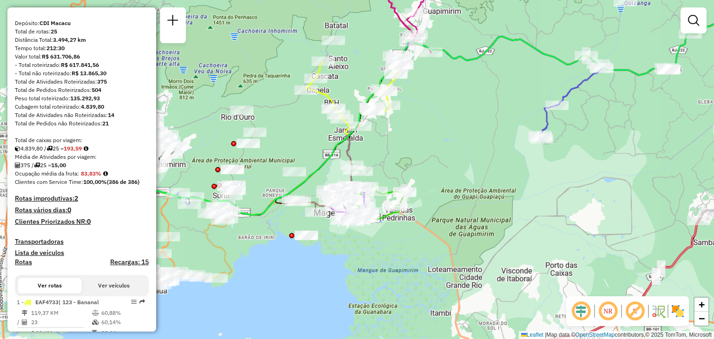
drag, startPoint x: 433, startPoint y: 211, endPoint x: 421, endPoint y: 191, distance: 23.6
click at [445, 194] on div "Janela de atendimento Grade de atendimento Capacidade Transportadoras Veículos …" at bounding box center [357, 169] width 714 height 339
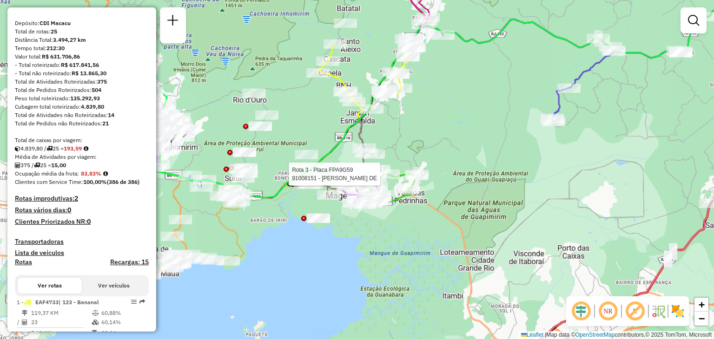
select select "*********"
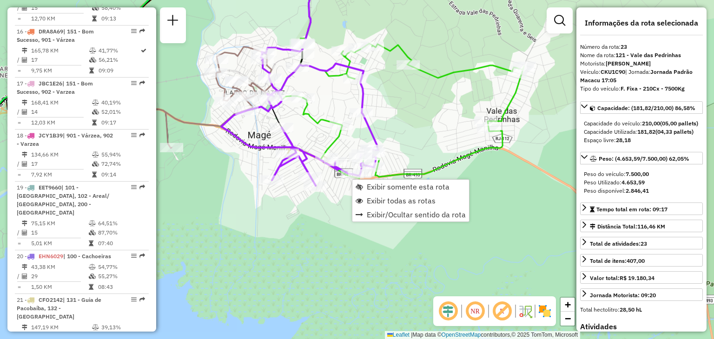
scroll to position [1432, 0]
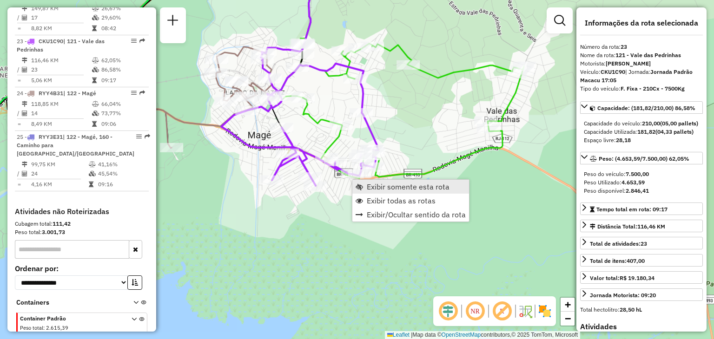
click at [365, 182] on link "Exibir somente esta rota" at bounding box center [410, 187] width 117 height 14
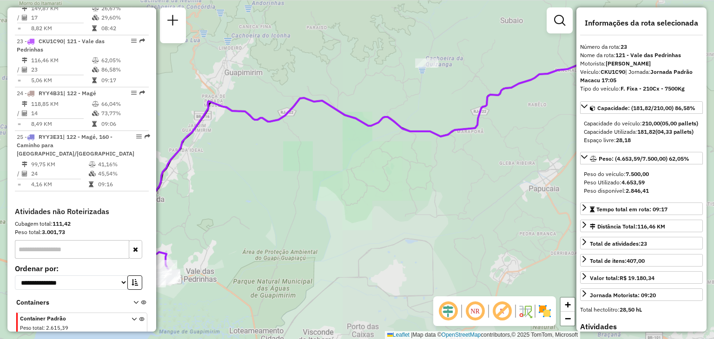
drag, startPoint x: 292, startPoint y: 190, endPoint x: 485, endPoint y: 113, distance: 208.0
click at [484, 113] on div "Janela de atendimento Grade de atendimento Capacidade Transportadoras Veículos …" at bounding box center [357, 169] width 714 height 339
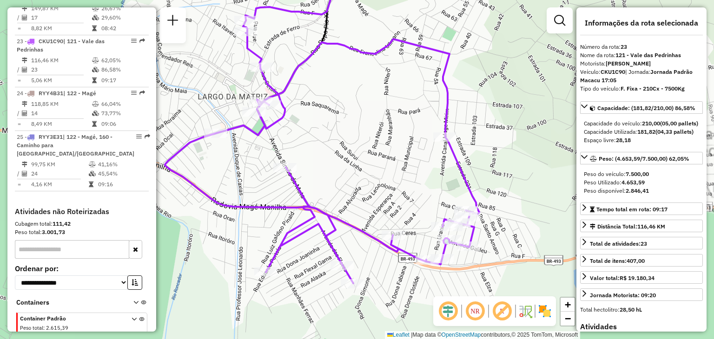
drag, startPoint x: 297, startPoint y: 131, endPoint x: 308, endPoint y: 136, distance: 12.1
click at [308, 135] on div "Janela de atendimento Grade de atendimento Capacidade Transportadoras Veículos …" at bounding box center [357, 169] width 714 height 339
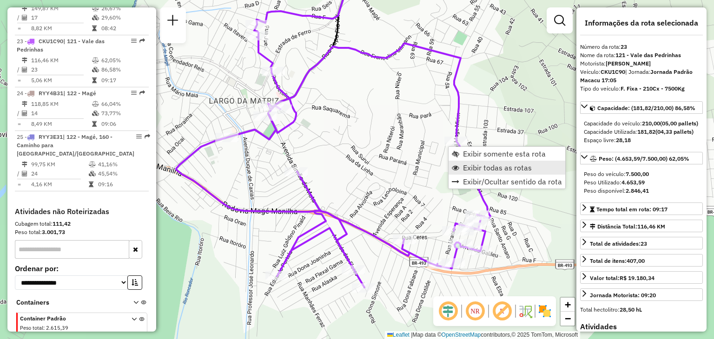
click at [472, 168] on span "Exibir todas as rotas" at bounding box center [497, 167] width 69 height 7
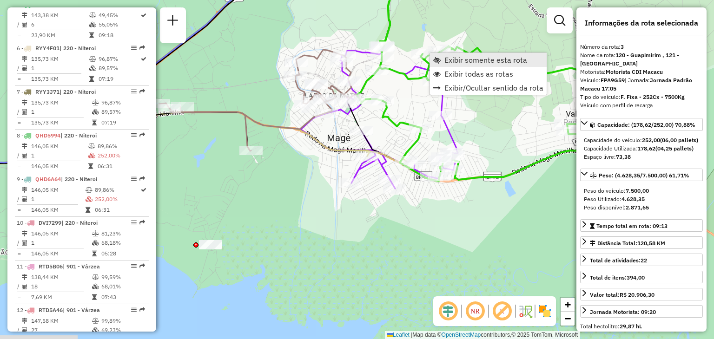
scroll to position [459, 0]
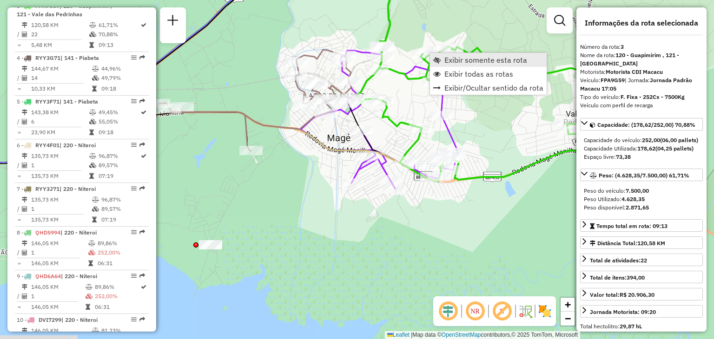
click at [439, 55] on link "Exibir somente esta rota" at bounding box center [488, 60] width 117 height 14
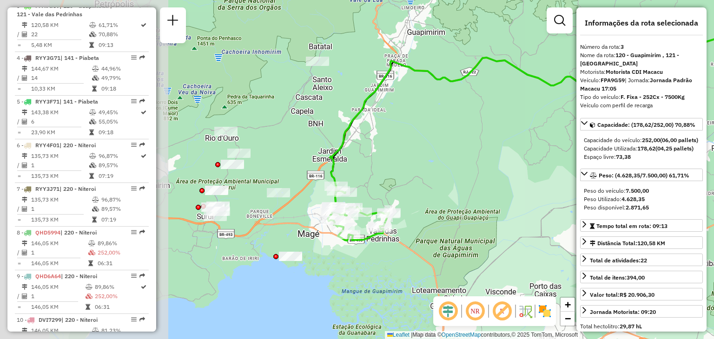
drag, startPoint x: 269, startPoint y: 144, endPoint x: 486, endPoint y: 112, distance: 219.5
click at [508, 92] on div "Janela de atendimento Grade de atendimento Capacidade Transportadoras Veículos …" at bounding box center [357, 169] width 714 height 339
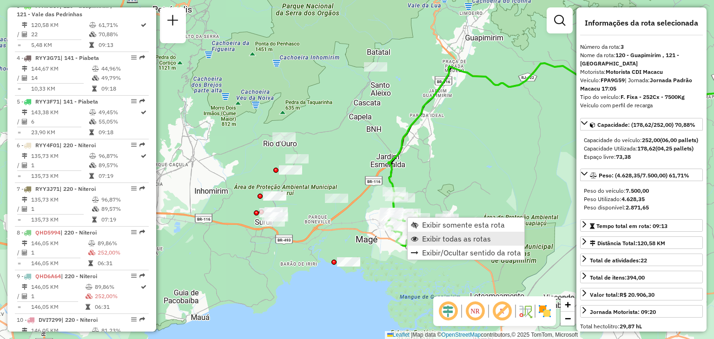
click at [433, 240] on span "Exibir todas as rotas" at bounding box center [456, 238] width 69 height 7
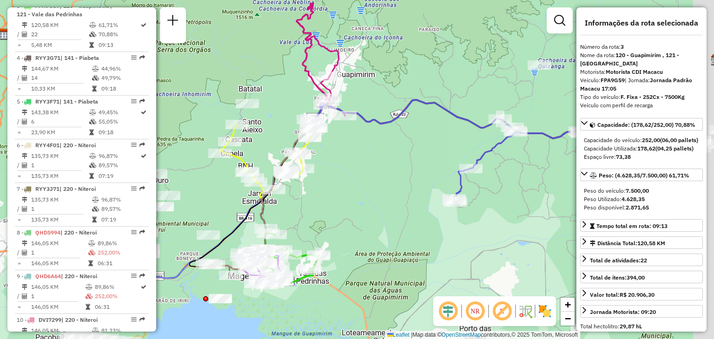
drag, startPoint x: 511, startPoint y: 147, endPoint x: 225, endPoint y: 224, distance: 296.5
click at [249, 211] on div "Janela de atendimento Grade de atendimento Capacidade Transportadoras Veículos …" at bounding box center [357, 169] width 714 height 339
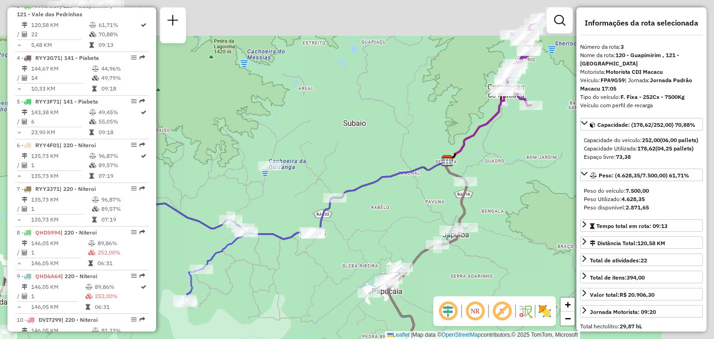
drag, startPoint x: 312, startPoint y: 197, endPoint x: 216, endPoint y: 241, distance: 105.9
click at [213, 241] on div "Janela de atendimento Grade de atendimento Capacidade Transportadoras Veículos …" at bounding box center [357, 169] width 714 height 339
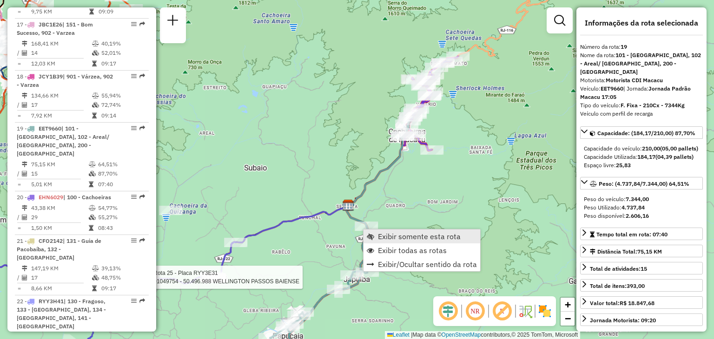
scroll to position [1216, 0]
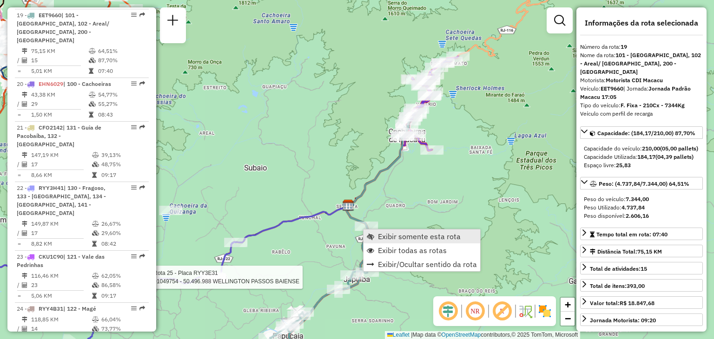
click at [378, 233] on span "Exibir somente esta rota" at bounding box center [419, 236] width 83 height 7
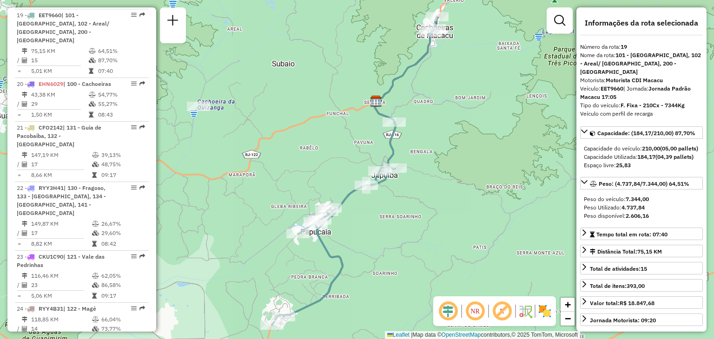
drag, startPoint x: 454, startPoint y: 85, endPoint x: 426, endPoint y: 152, distance: 72.5
click at [425, 154] on div "Janela de atendimento Grade de atendimento Capacidade Transportadoras Veículos …" at bounding box center [357, 169] width 714 height 339
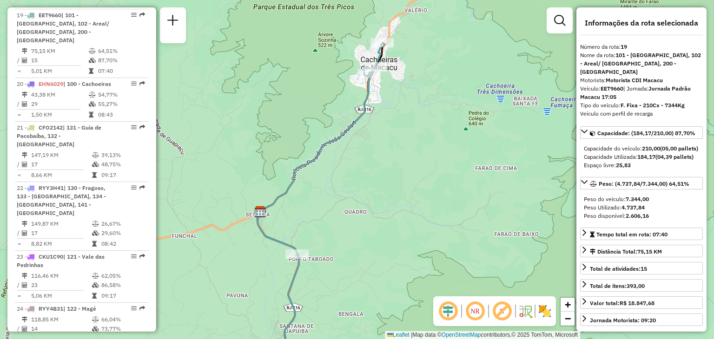
drag, startPoint x: 408, startPoint y: 99, endPoint x: 406, endPoint y: 104, distance: 5.4
click at [406, 104] on div "Janela de atendimento Grade de atendimento Capacidade Transportadoras Veículos …" at bounding box center [357, 169] width 714 height 339
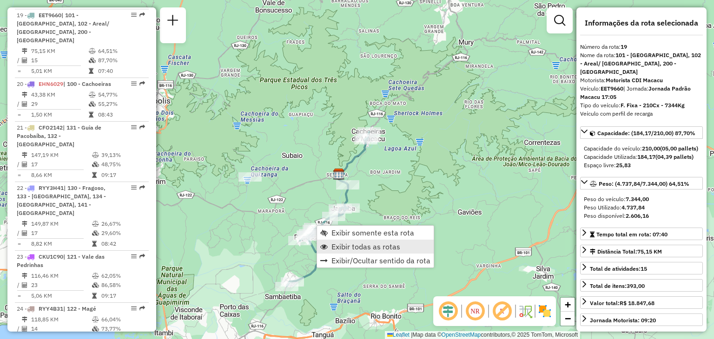
click at [338, 244] on span "Exibir todas as rotas" at bounding box center [366, 246] width 69 height 7
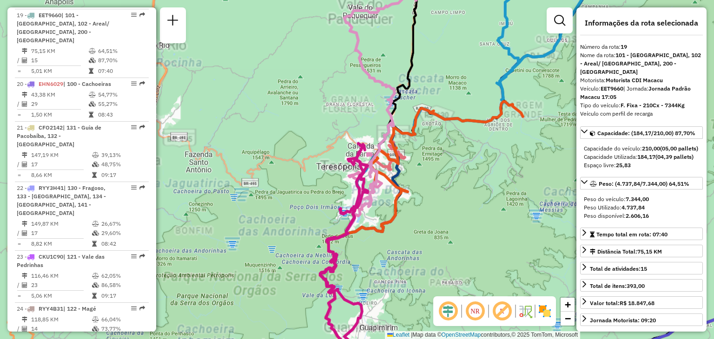
click at [486, 179] on div "Rota 16 - Placa DRA8A69 08508012 - LA DOLCE Janela de atendimento Grade de aten…" at bounding box center [357, 169] width 714 height 339
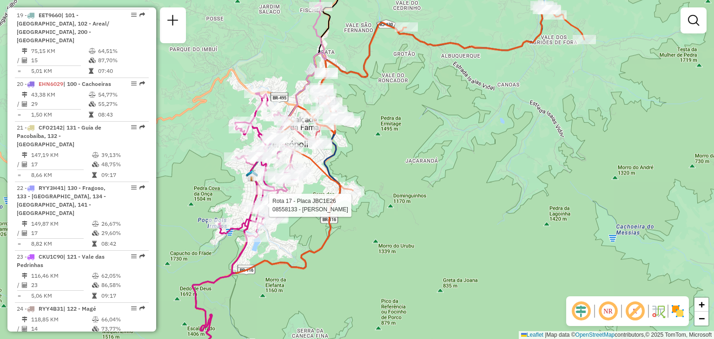
select select "*********"
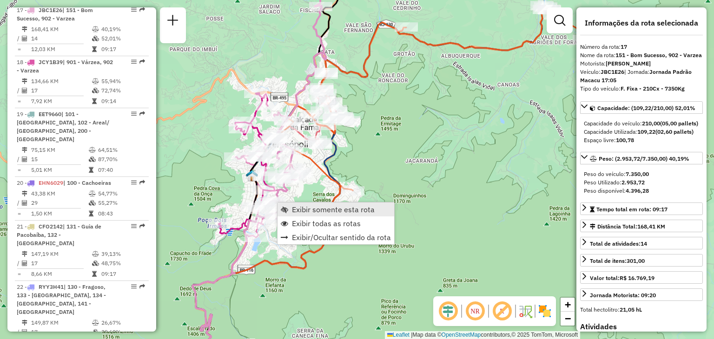
scroll to position [1112, 0]
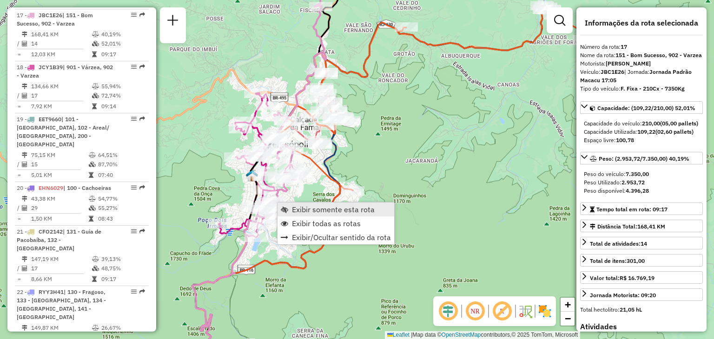
click at [286, 205] on link "Exibir somente esta rota" at bounding box center [336, 210] width 117 height 14
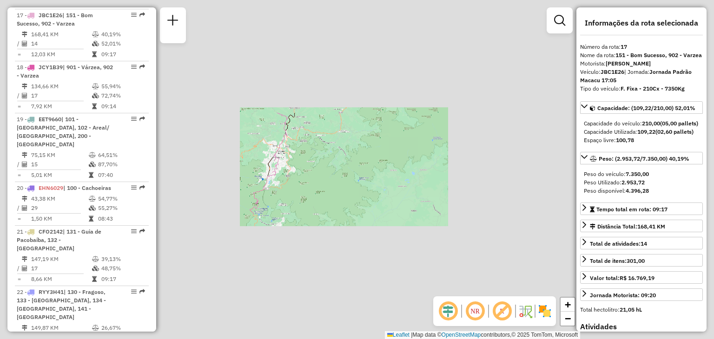
drag, startPoint x: 281, startPoint y: 227, endPoint x: 298, endPoint y: 233, distance: 18.1
click at [297, 233] on div "Janela de atendimento Grade de atendimento Capacidade Transportadoras Veículos …" at bounding box center [357, 169] width 714 height 339
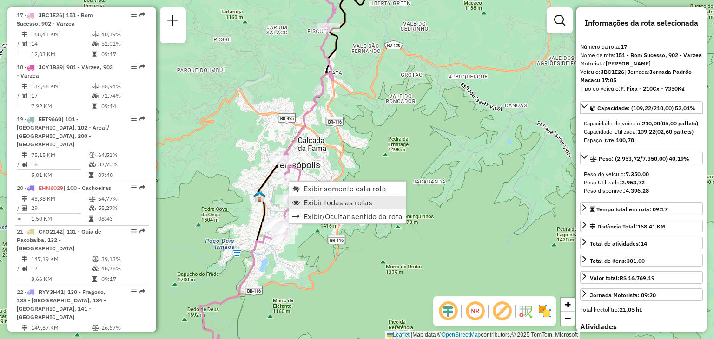
click at [299, 199] on span "Exibir todas as rotas" at bounding box center [295, 202] width 7 height 7
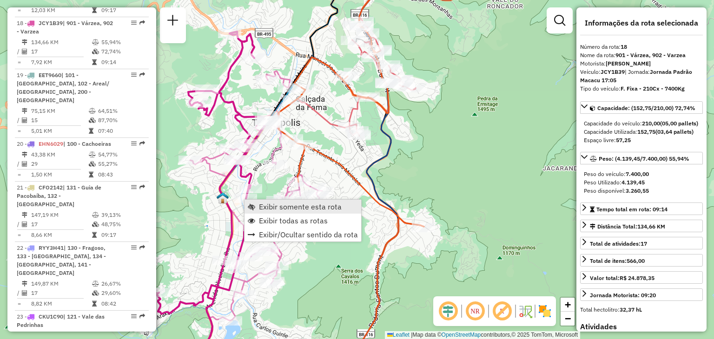
scroll to position [1164, 0]
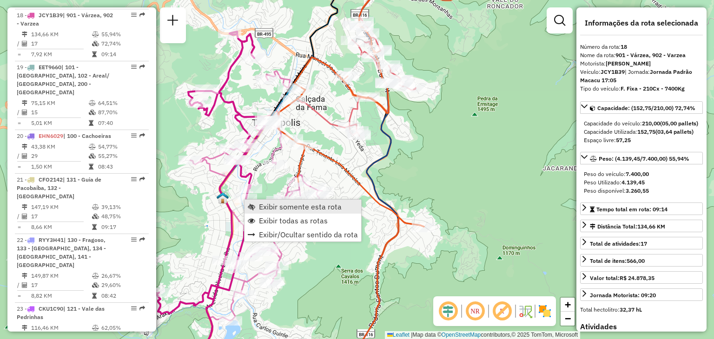
click at [263, 206] on span "Exibir somente esta rota" at bounding box center [300, 206] width 83 height 7
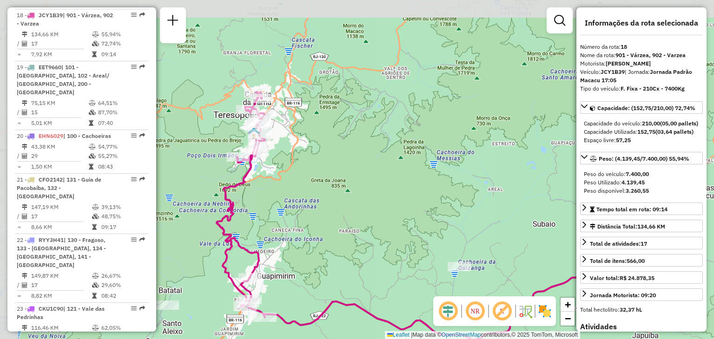
drag, startPoint x: 237, startPoint y: 179, endPoint x: 304, endPoint y: 214, distance: 75.9
click at [302, 223] on div "Janela de atendimento Grade de atendimento Capacidade Transportadoras Veículos …" at bounding box center [357, 169] width 714 height 339
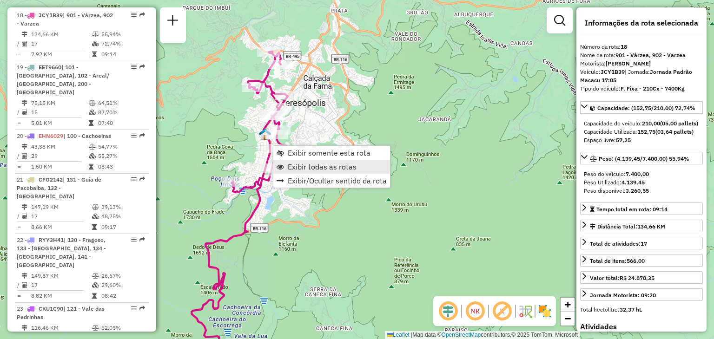
click at [294, 166] on span "Exibir todas as rotas" at bounding box center [322, 166] width 69 height 7
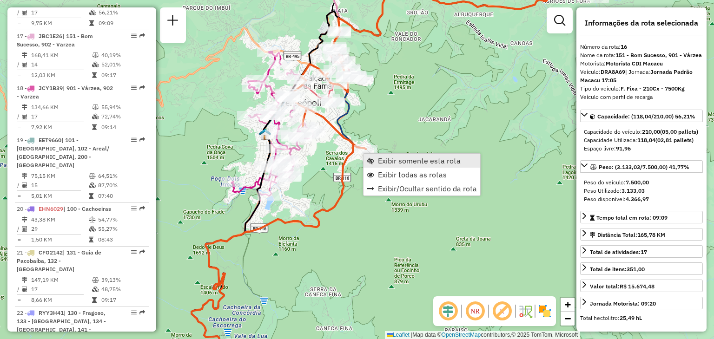
scroll to position [1060, 0]
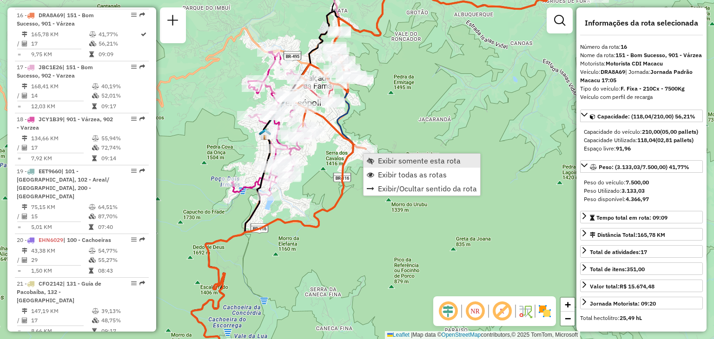
click at [383, 162] on span "Exibir somente esta rota" at bounding box center [419, 160] width 83 height 7
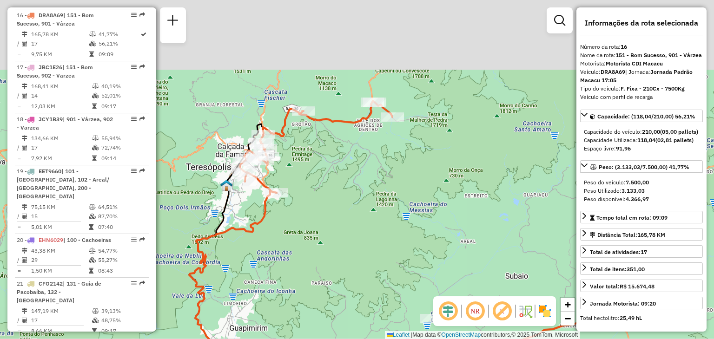
drag, startPoint x: 297, startPoint y: 121, endPoint x: 322, endPoint y: 188, distance: 71.2
click at [339, 191] on div "Janela de atendimento Grade de atendimento Capacidade Transportadoras Veículos …" at bounding box center [357, 169] width 714 height 339
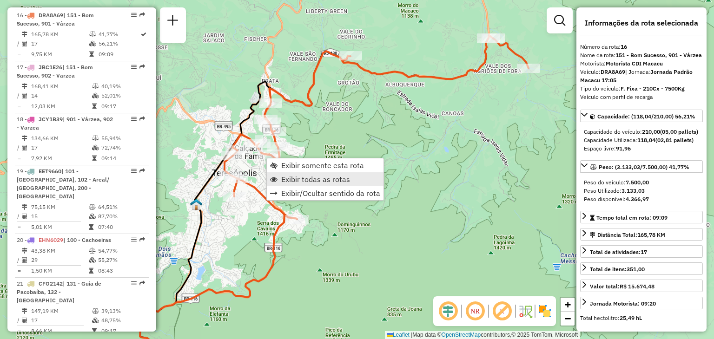
click at [291, 179] on span "Exibir todas as rotas" at bounding box center [315, 179] width 69 height 7
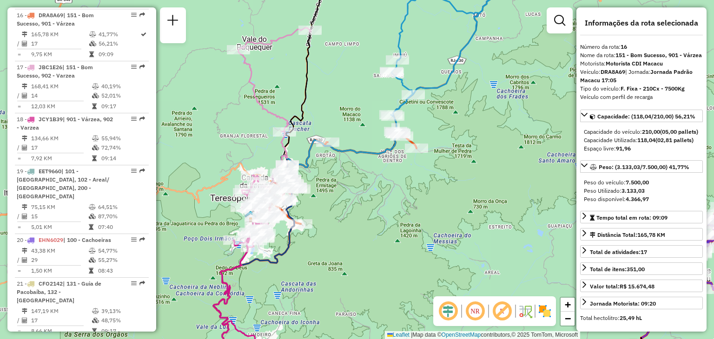
drag, startPoint x: 344, startPoint y: 117, endPoint x: 337, endPoint y: 146, distance: 29.8
click at [340, 143] on div "Janela de atendimento Grade de atendimento Capacidade Transportadoras Veículos …" at bounding box center [357, 169] width 714 height 339
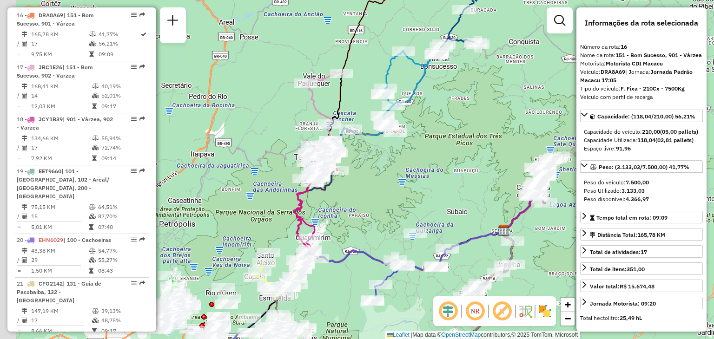
drag, startPoint x: 301, startPoint y: 295, endPoint x: 365, endPoint y: 166, distance: 143.9
click at [365, 167] on div "Janela de atendimento Grade de atendimento Capacidade Transportadoras Veículos …" at bounding box center [357, 169] width 714 height 339
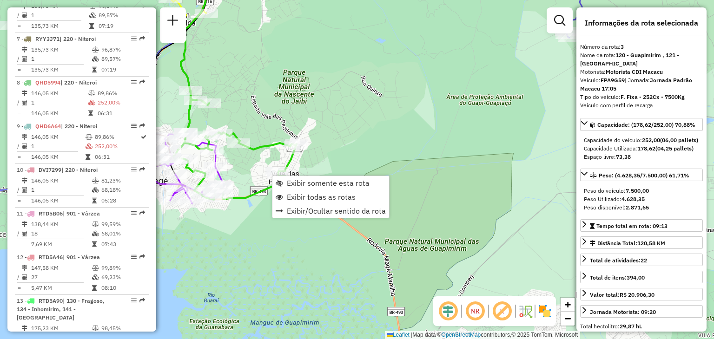
scroll to position [459, 0]
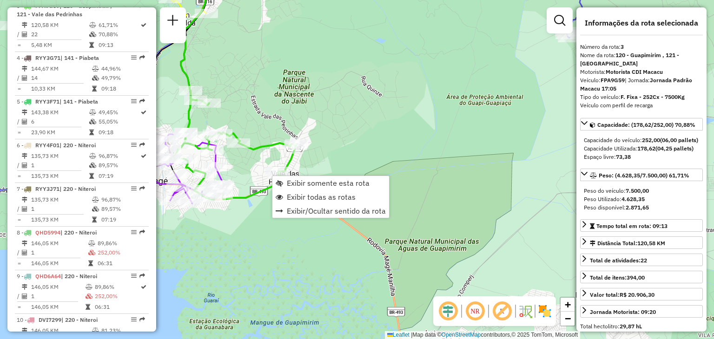
drag, startPoint x: 336, startPoint y: 76, endPoint x: 347, endPoint y: 72, distance: 11.3
click at [346, 72] on div "Rota 18 - Placa JCY1B39 91053349 - ENEIDINA SIMOESDE OLIVEIRA OLIVEIRA Rota 3 -…" at bounding box center [357, 169] width 714 height 339
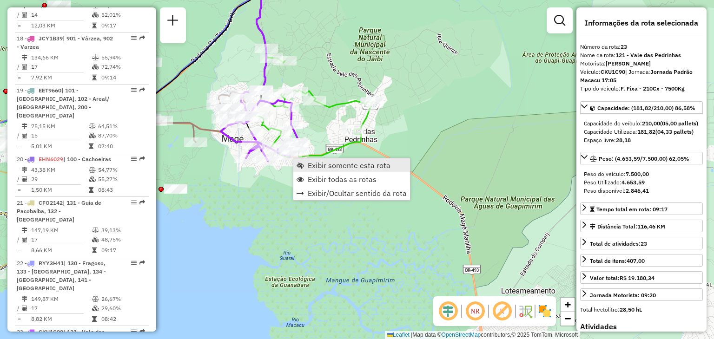
scroll to position [1432, 0]
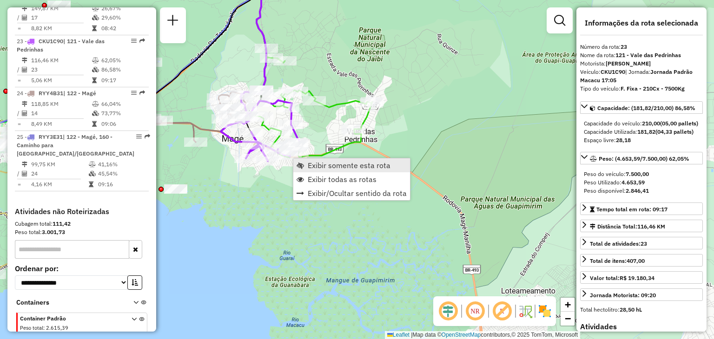
click at [304, 167] on link "Exibir somente esta rota" at bounding box center [351, 166] width 117 height 14
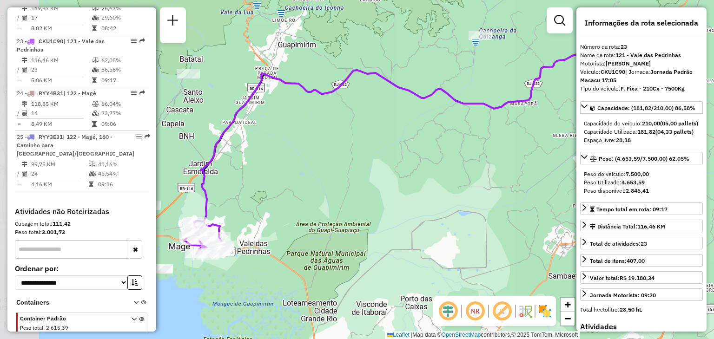
drag, startPoint x: 247, startPoint y: 201, endPoint x: 373, endPoint y: 144, distance: 138.6
click at [408, 112] on div "Janela de atendimento Grade de atendimento Capacidade Transportadoras Veículos …" at bounding box center [357, 169] width 714 height 339
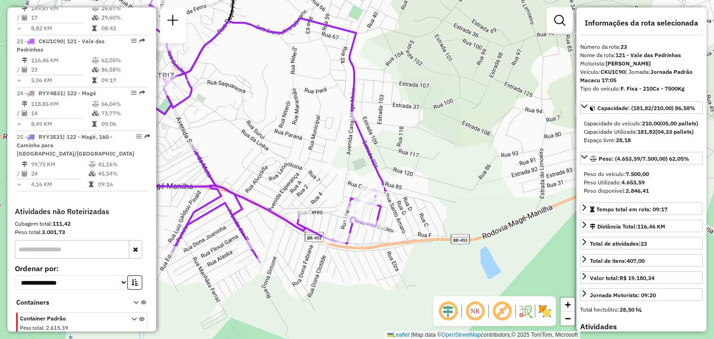
drag, startPoint x: 246, startPoint y: 161, endPoint x: 392, endPoint y: 151, distance: 146.4
click at [390, 152] on div "Janela de atendimento Grade de atendimento Capacidade Transportadoras Veículos …" at bounding box center [357, 169] width 714 height 339
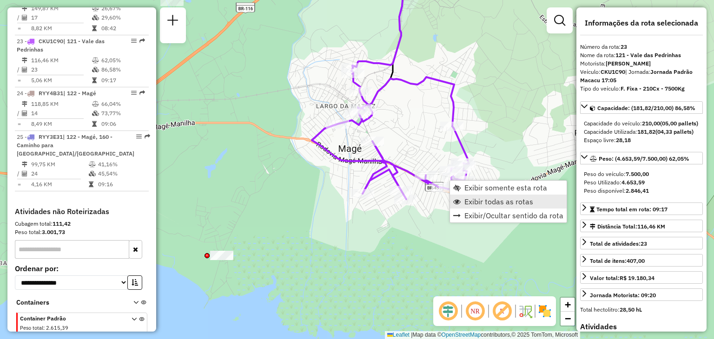
click at [456, 199] on span "Exibir todas as rotas" at bounding box center [456, 201] width 7 height 7
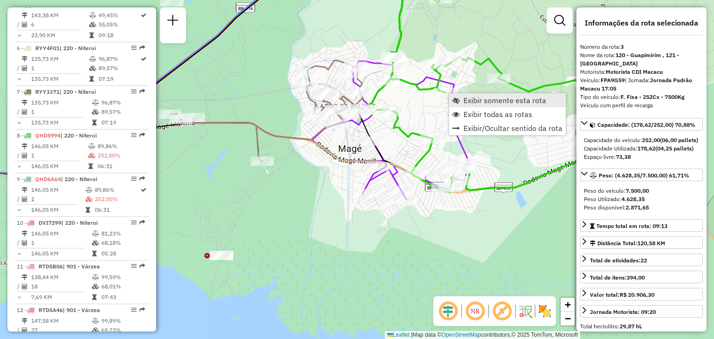
scroll to position [459, 0]
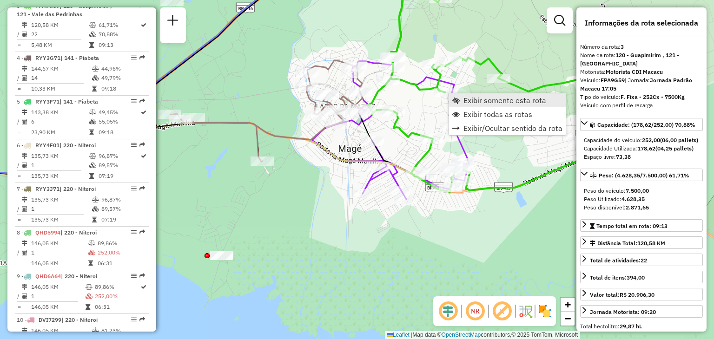
click at [467, 99] on span "Exibir somente esta rota" at bounding box center [505, 100] width 83 height 7
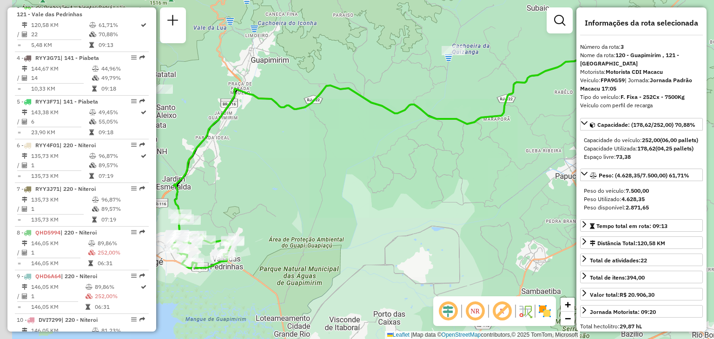
drag, startPoint x: 342, startPoint y: 166, endPoint x: 512, endPoint y: 105, distance: 180.3
click at [526, 94] on div "Janela de atendimento Grade de atendimento Capacidade Transportadoras Veículos …" at bounding box center [357, 169] width 714 height 339
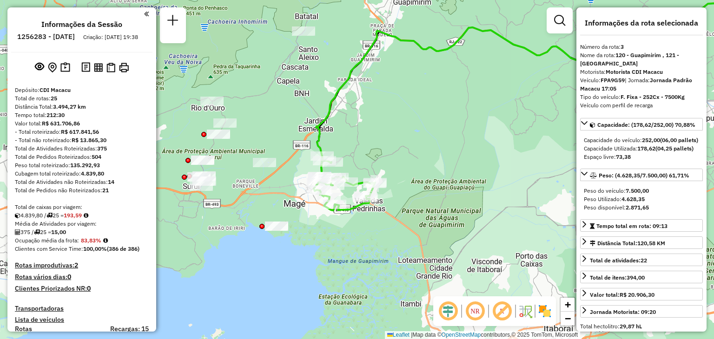
select select "*********"
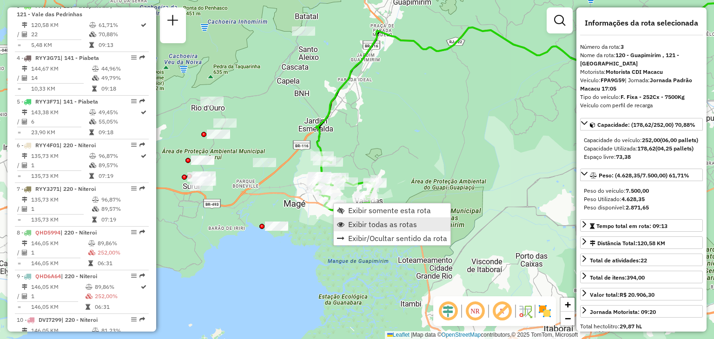
click at [363, 226] on span "Exibir todas as rotas" at bounding box center [382, 224] width 69 height 7
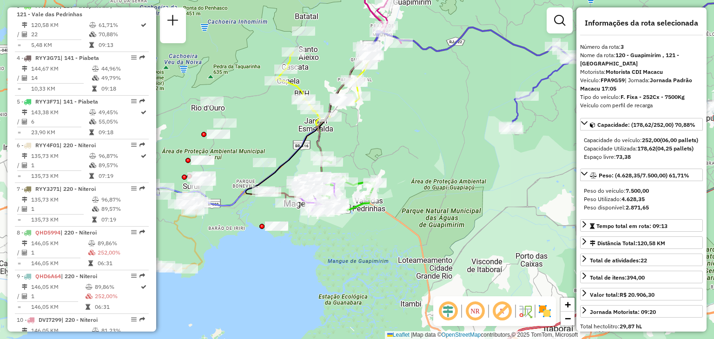
drag, startPoint x: 431, startPoint y: 144, endPoint x: 424, endPoint y: 213, distance: 69.7
click at [424, 209] on div "Rota 3 - Placa FPA9G59 91004783 - MAT. CONSTR. SUP. NO Janela de atendimento Gr…" at bounding box center [357, 169] width 714 height 339
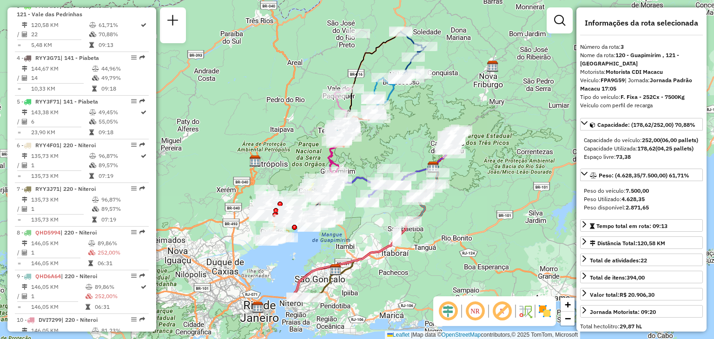
drag, startPoint x: 512, startPoint y: 149, endPoint x: 408, endPoint y: 142, distance: 104.4
click at [408, 142] on div "Janela de atendimento Grade de atendimento Capacidade Transportadoras Veículos …" at bounding box center [357, 169] width 714 height 339
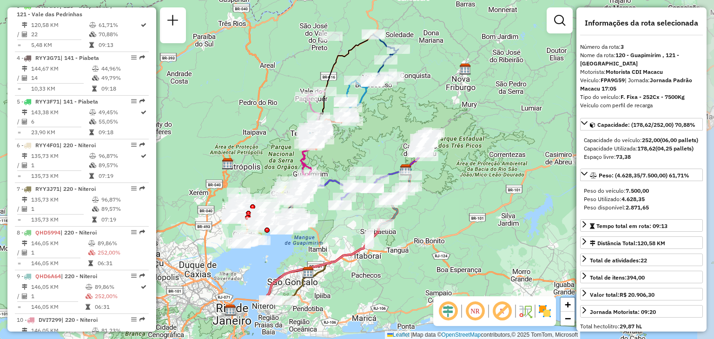
drag, startPoint x: 408, startPoint y: 142, endPoint x: 393, endPoint y: 108, distance: 36.6
click at [408, 142] on div "Janela de atendimento Grade de atendimento Capacidade Transportadoras Veículos …" at bounding box center [357, 169] width 714 height 339
